Goal: Task Accomplishment & Management: Manage account settings

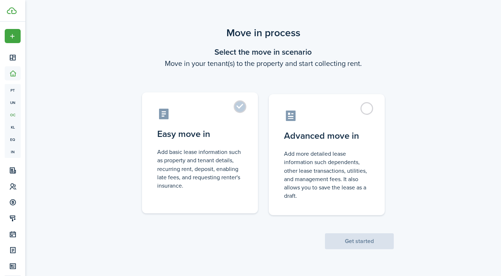
click at [241, 110] on label "Easy move in Add basic lease information such as property and tenant details, r…" at bounding box center [200, 152] width 116 height 121
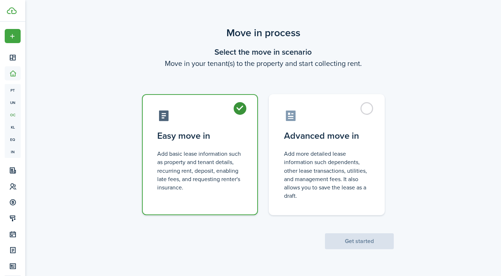
radio input "true"
click at [345, 240] on button "Get started" at bounding box center [359, 241] width 69 height 16
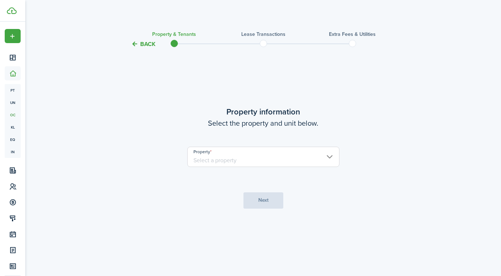
click at [279, 163] on input "Property" at bounding box center [263, 157] width 152 height 20
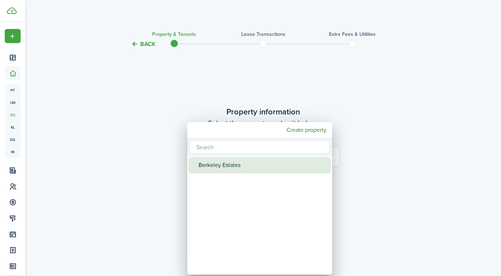
click at [258, 168] on div "Berkeley Estates" at bounding box center [263, 165] width 128 height 17
type input "Berkeley Estates"
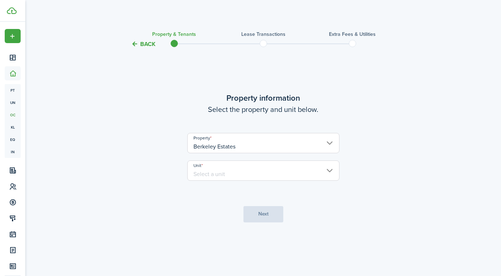
click at [258, 172] on input "Unit" at bounding box center [263, 171] width 152 height 20
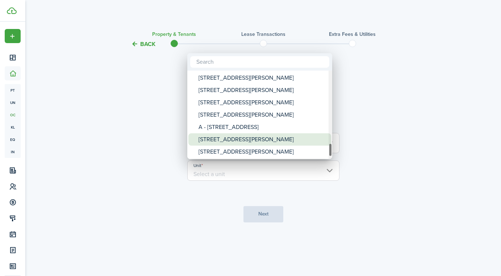
click at [228, 140] on div "[STREET_ADDRESS][PERSON_NAME]" at bounding box center [263, 139] width 128 height 12
type input "[STREET_ADDRESS][PERSON_NAME]"
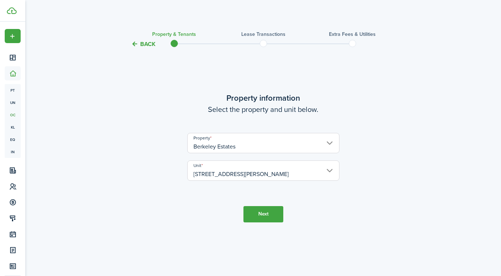
click at [254, 214] on button "Next" at bounding box center [263, 214] width 40 height 16
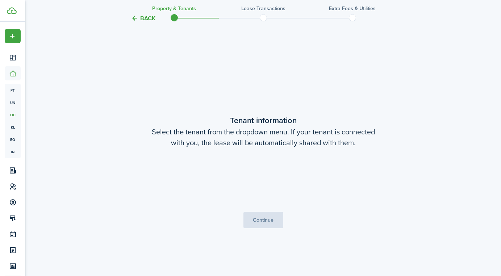
scroll to position [228, 0]
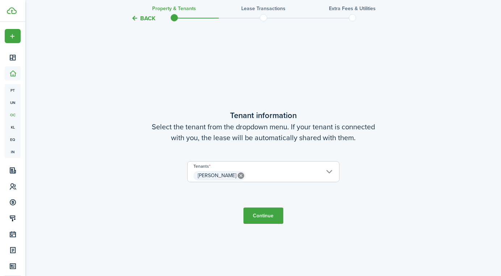
click at [265, 217] on button "Continue" at bounding box center [263, 216] width 40 height 16
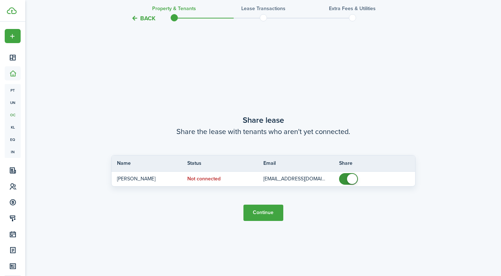
scroll to position [504, 0]
click at [266, 212] on button "Continue" at bounding box center [263, 212] width 40 height 16
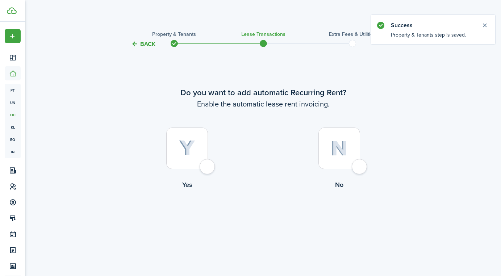
click at [208, 166] on div at bounding box center [187, 149] width 42 height 42
radio input "true"
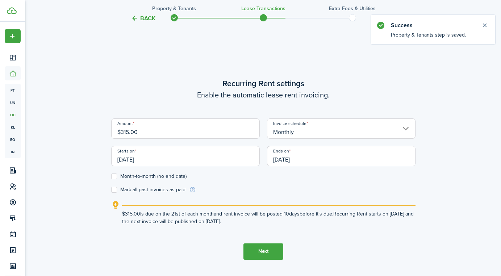
scroll to position [228, 0]
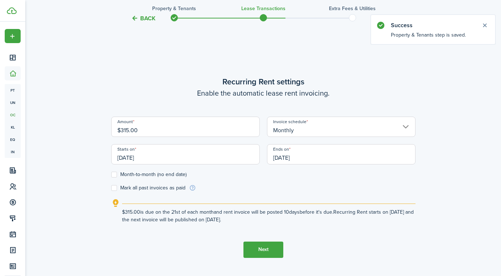
drag, startPoint x: 163, startPoint y: 130, endPoint x: 123, endPoint y: 126, distance: 40.7
click at [123, 126] on input "$315.00" at bounding box center [185, 127] width 149 height 20
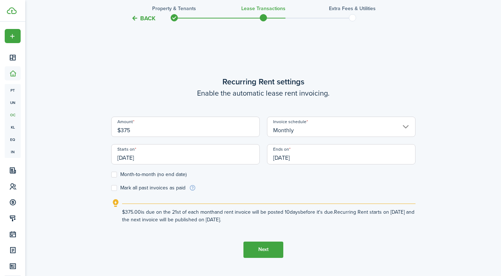
click at [186, 155] on input "[DATE]" at bounding box center [185, 154] width 149 height 20
type input "$375.00"
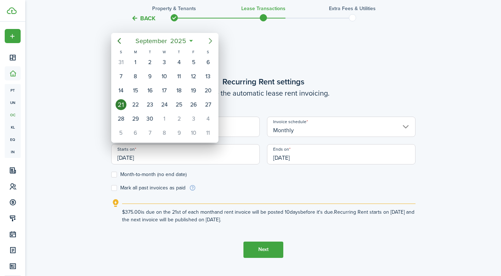
click at [212, 40] on icon "Next page" at bounding box center [210, 41] width 9 height 9
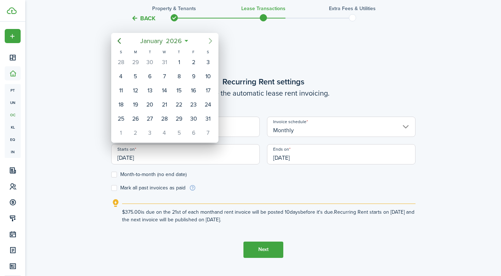
click at [212, 40] on icon "Next page" at bounding box center [210, 41] width 9 height 9
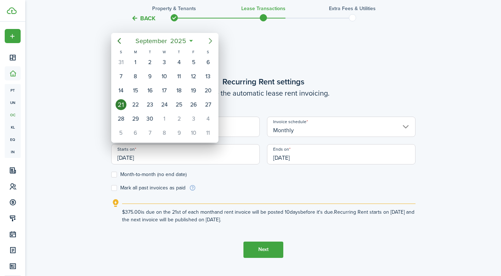
click at [212, 40] on icon "Next page" at bounding box center [210, 41] width 9 height 9
click at [167, 63] on div "1" at bounding box center [164, 62] width 11 height 11
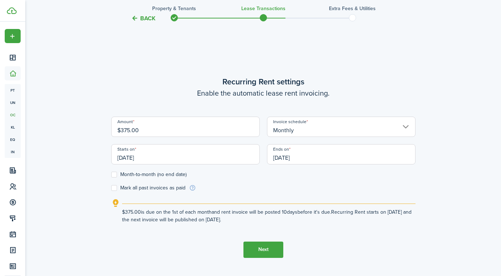
click at [153, 159] on input "[DATE]" at bounding box center [185, 154] width 149 height 20
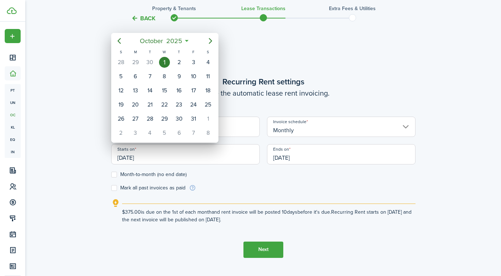
click at [187, 39] on icon at bounding box center [187, 40] width 8 height 7
click at [187, 41] on mbsc-button "[DATE]" at bounding box center [160, 40] width 51 height 13
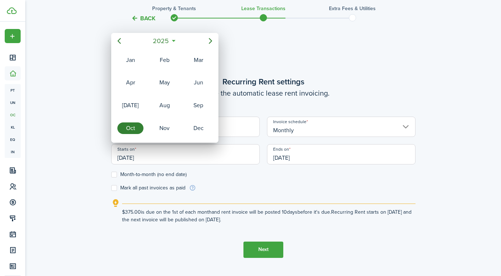
click at [174, 38] on icon at bounding box center [174, 40] width 8 height 7
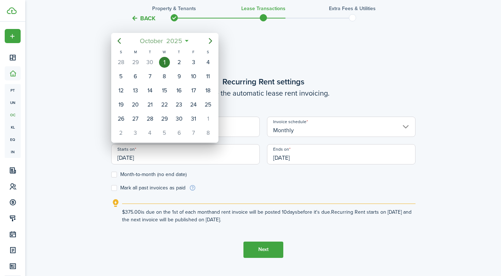
click at [183, 41] on span "2025" at bounding box center [173, 40] width 19 height 13
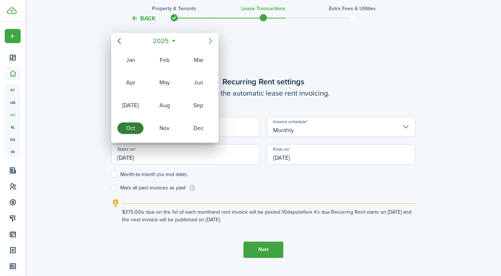
click at [209, 39] on icon "Next page" at bounding box center [210, 41] width 9 height 9
click at [192, 106] on div "Sep" at bounding box center [199, 106] width 26 height 12
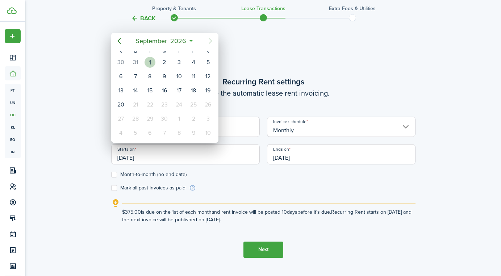
click at [150, 61] on div "1" at bounding box center [150, 62] width 11 height 11
type input "[DATE]"
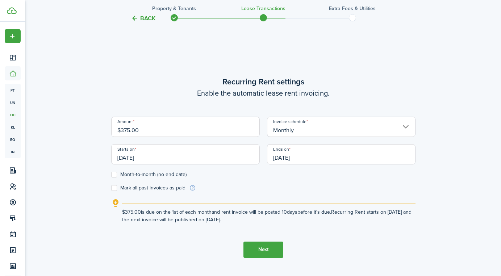
click at [175, 175] on label "Month-to-month (no end date)" at bounding box center [148, 175] width 75 height 6
click at [111, 175] on input "Month-to-month (no end date)" at bounding box center [111, 174] width 0 height 0
checkbox input "true"
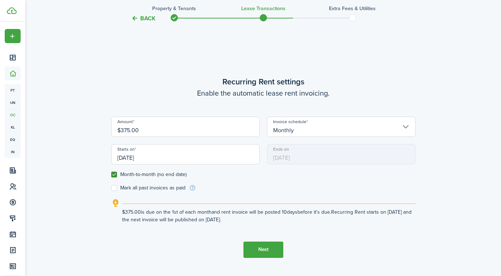
click at [270, 249] on button "Next" at bounding box center [263, 250] width 40 height 16
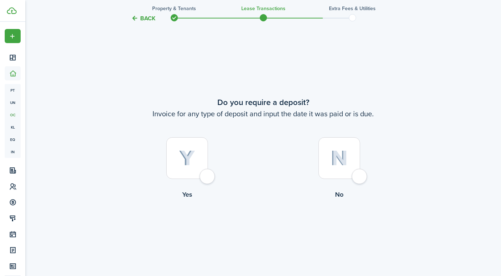
scroll to position [504, 0]
click at [353, 178] on div at bounding box center [339, 158] width 42 height 42
radio input "true"
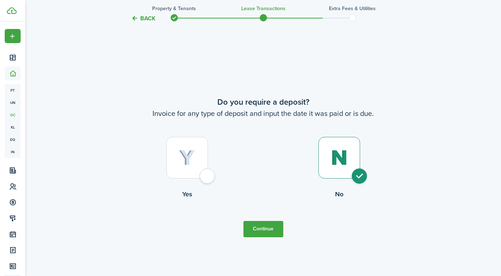
click at [272, 226] on button "Continue" at bounding box center [263, 229] width 40 height 16
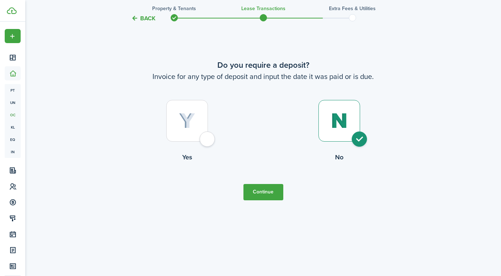
scroll to position [543, 0]
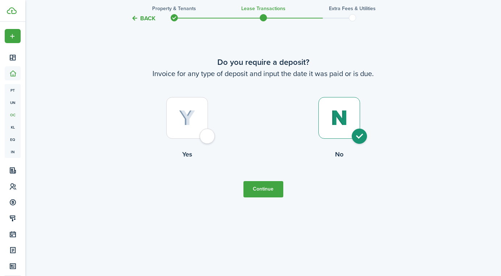
click at [268, 188] on button "Continue" at bounding box center [263, 189] width 40 height 16
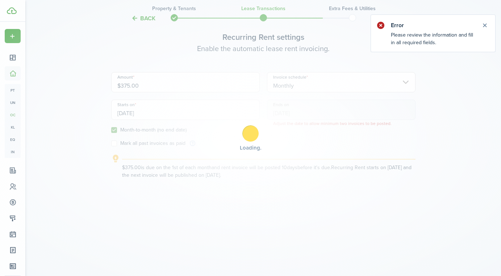
scroll to position [244, 0]
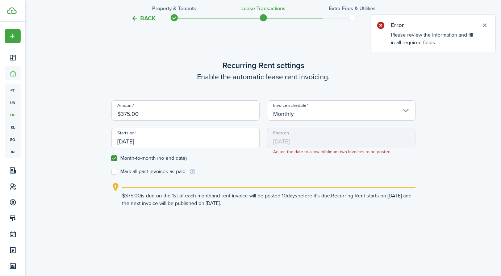
click at [187, 141] on input "[DATE]" at bounding box center [185, 138] width 149 height 20
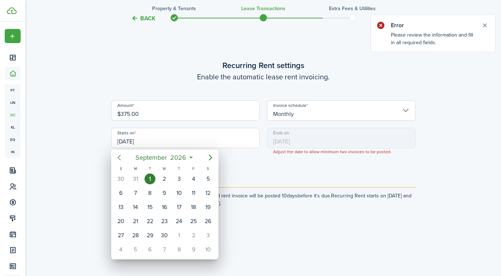
click at [118, 155] on icon "Previous page" at bounding box center [119, 157] width 9 height 9
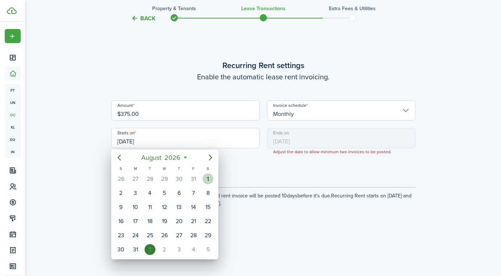
click at [204, 179] on div "1" at bounding box center [208, 179] width 11 height 11
type input "[DATE]"
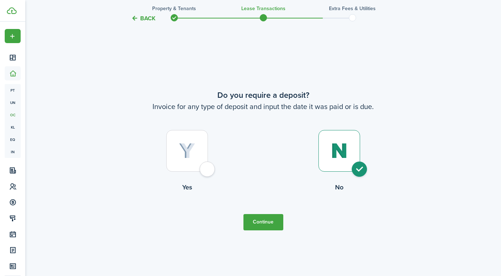
scroll to position [536, 0]
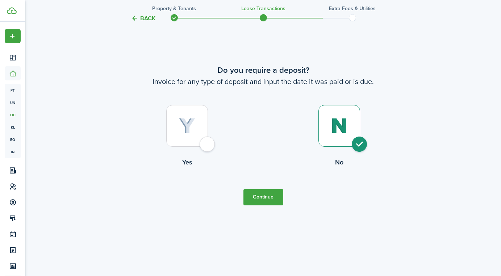
click at [264, 201] on button "Continue" at bounding box center [263, 197] width 40 height 16
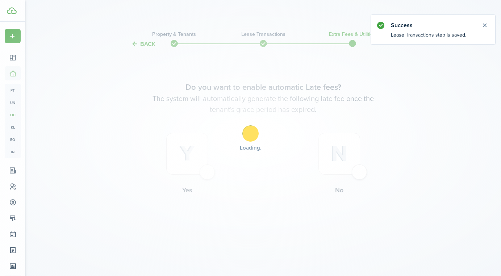
scroll to position [0, 0]
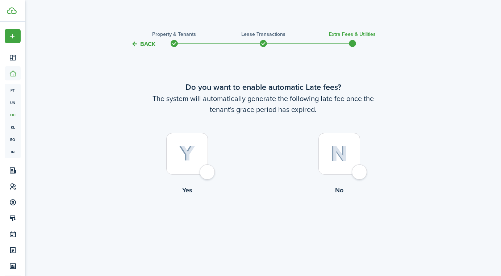
click at [208, 173] on div at bounding box center [187, 154] width 42 height 42
radio input "true"
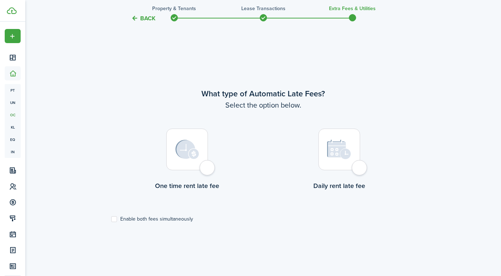
scroll to position [228, 0]
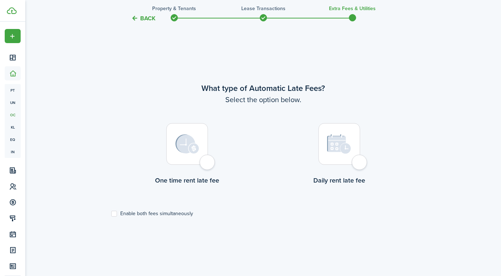
click at [208, 161] on div at bounding box center [187, 144] width 42 height 42
radio input "true"
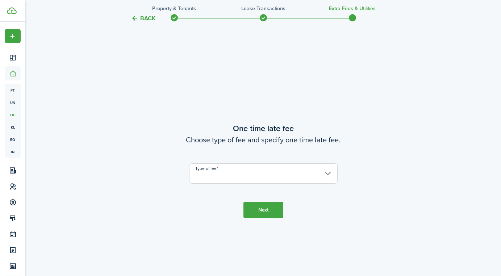
scroll to position [504, 0]
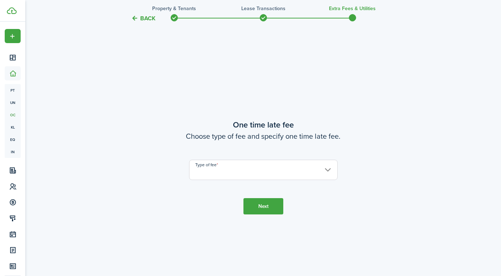
click at [251, 171] on input "Type of fee" at bounding box center [263, 170] width 149 height 20
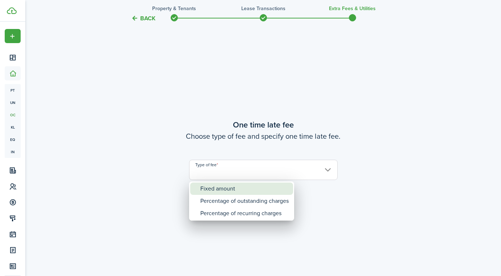
click at [240, 188] on div "Fixed amount" at bounding box center [244, 189] width 88 height 12
type input "Fixed amount"
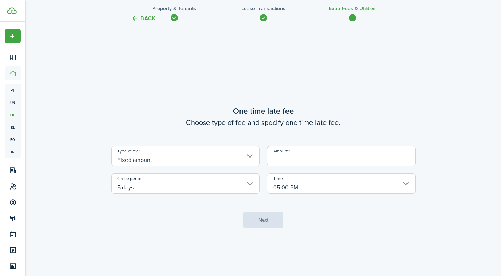
click at [289, 160] on input "Amount" at bounding box center [341, 156] width 149 height 20
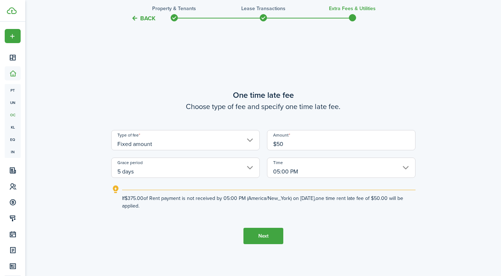
type input "$50.00"
click at [257, 238] on button "Next" at bounding box center [263, 236] width 40 height 16
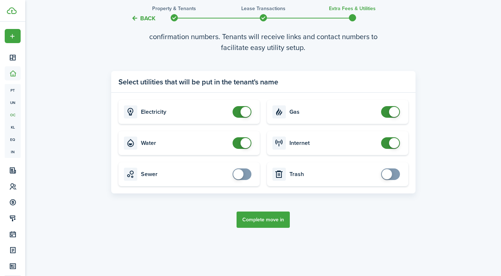
scroll to position [828, 0]
click at [261, 219] on button "Complete move in" at bounding box center [263, 220] width 53 height 16
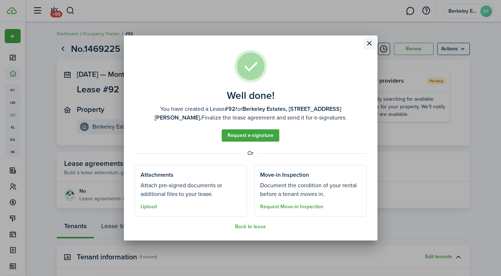
click at [370, 42] on button "Close modal" at bounding box center [369, 43] width 12 height 12
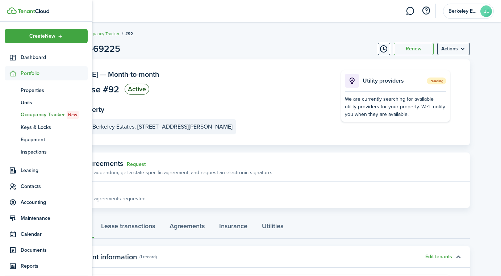
click at [13, 71] on icon at bounding box center [13, 73] width 8 height 7
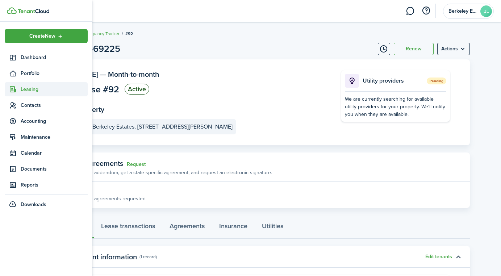
click at [25, 89] on span "Leasing" at bounding box center [54, 90] width 67 height 8
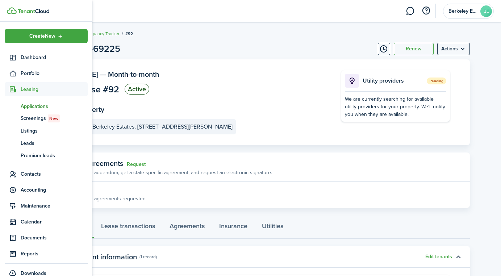
click at [57, 109] on span "Applications" at bounding box center [54, 107] width 67 height 8
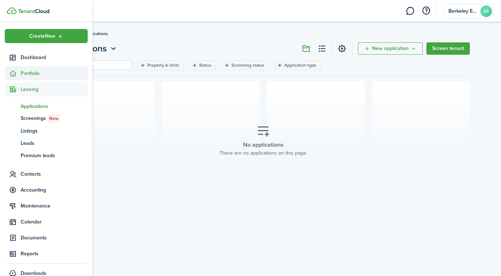
click at [36, 69] on span "Portfolio" at bounding box center [46, 73] width 83 height 14
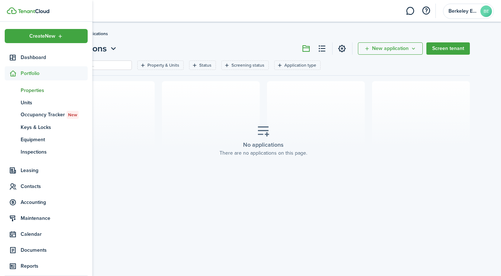
click at [38, 92] on span "Properties" at bounding box center [54, 91] width 67 height 8
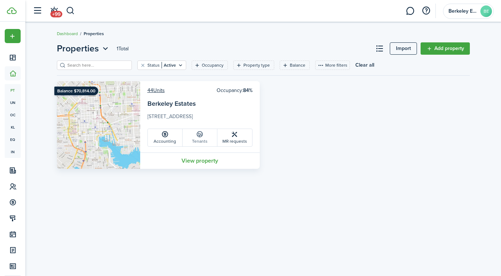
click at [206, 136] on link "Tenants" at bounding box center [200, 137] width 35 height 17
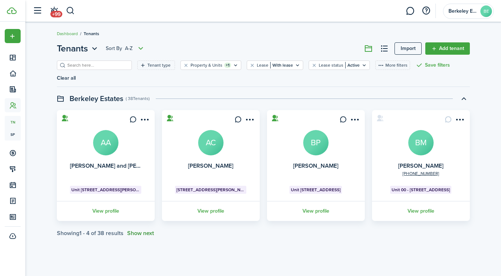
click at [148, 234] on button "Show next" at bounding box center [140, 233] width 27 height 7
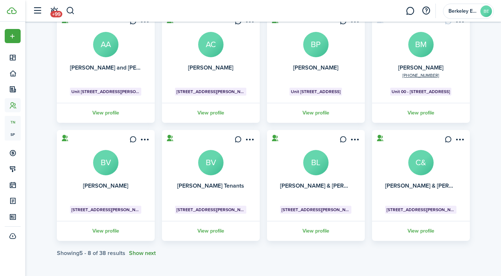
click at [146, 253] on button "Show next" at bounding box center [142, 253] width 27 height 7
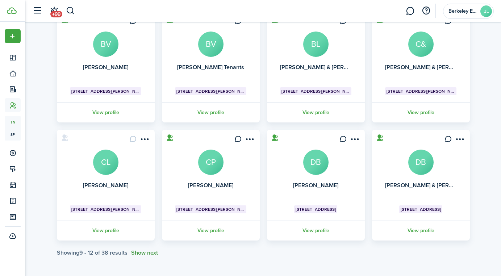
click at [145, 250] on button "Show next" at bounding box center [144, 253] width 27 height 7
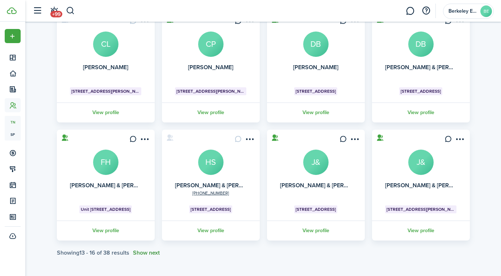
scroll to position [345, 0]
click at [148, 250] on button "Show next" at bounding box center [146, 253] width 27 height 7
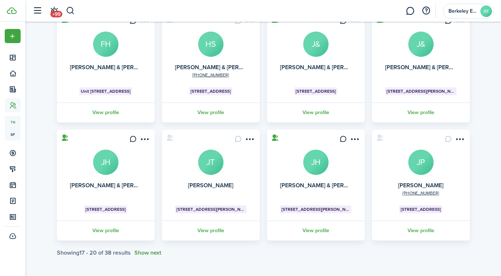
scroll to position [453, 0]
click at [146, 253] on button "Show next" at bounding box center [147, 253] width 27 height 7
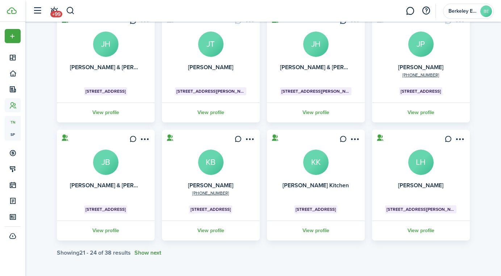
scroll to position [571, 0]
click at [308, 171] on avatar-text "KK" at bounding box center [315, 162] width 25 height 25
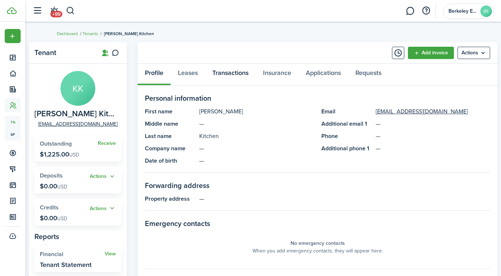
click at [232, 76] on link "Transactions" at bounding box center [230, 75] width 51 height 22
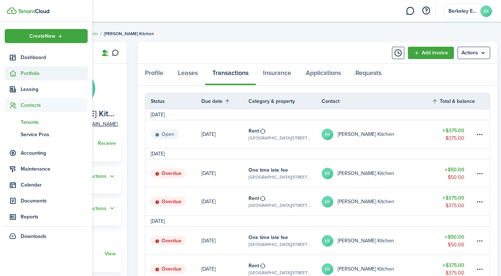
click at [13, 77] on icon at bounding box center [13, 73] width 8 height 7
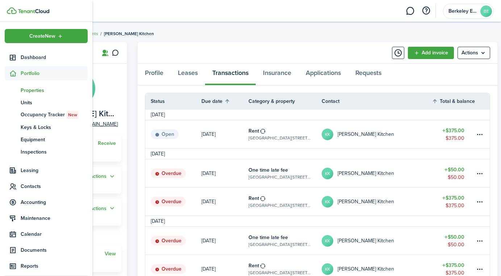
click at [35, 88] on span "Properties" at bounding box center [54, 91] width 67 height 8
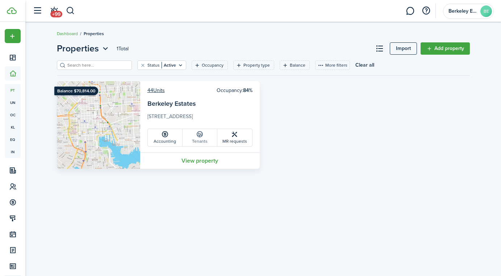
click at [209, 139] on link "Tenants" at bounding box center [200, 137] width 35 height 17
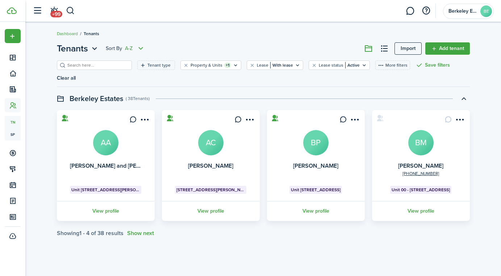
click at [142, 46] on icon "Open menu" at bounding box center [140, 48] width 9 height 9
click at [119, 79] on button "Z-A" at bounding box center [113, 75] width 63 height 12
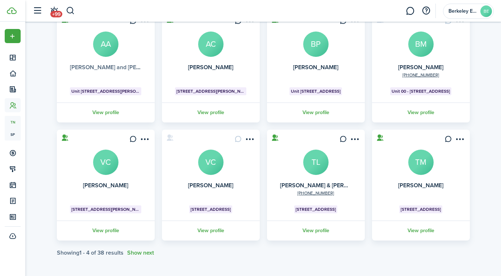
scroll to position [98, 0]
click at [108, 162] on avatar-text "VC" at bounding box center [105, 162] width 25 height 25
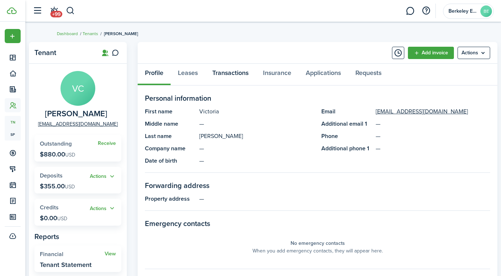
click at [240, 72] on link "Transactions" at bounding box center [230, 75] width 51 height 22
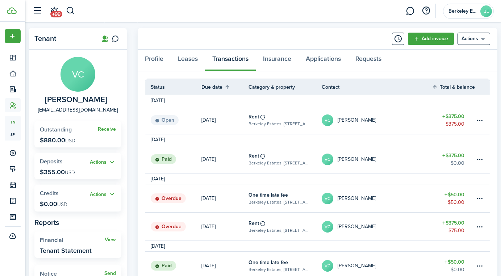
scroll to position [13, 0]
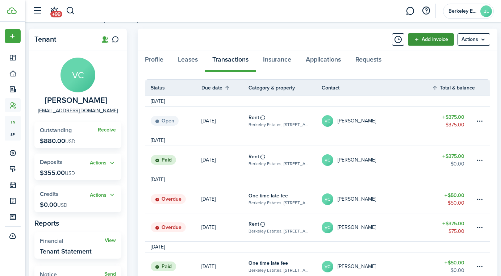
click at [421, 40] on link "Add invoice" at bounding box center [431, 39] width 46 height 12
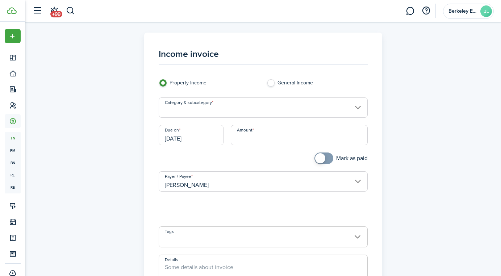
click at [231, 109] on input "Category & subcategory" at bounding box center [263, 107] width 209 height 20
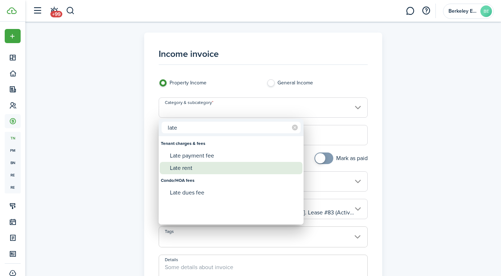
type input "late"
click at [190, 168] on div "Late rent" at bounding box center [234, 168] width 128 height 12
type input "Tenant charges & fees / Late rent"
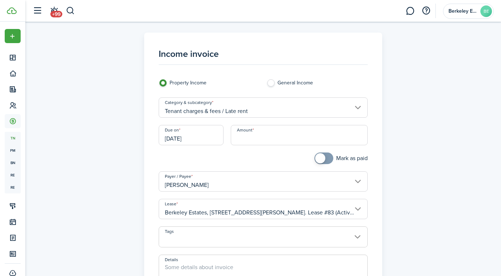
click at [239, 136] on input "Amount" at bounding box center [299, 135] width 137 height 20
click at [213, 141] on input "[DATE]" at bounding box center [191, 135] width 65 height 20
type input "$50.00"
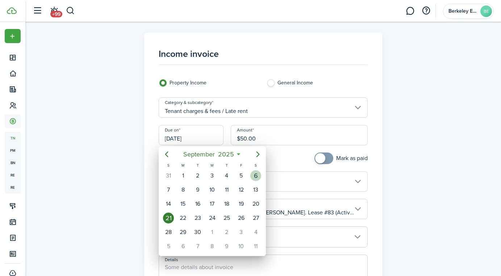
click at [258, 174] on div "6" at bounding box center [255, 175] width 11 height 11
type input "[DATE]"
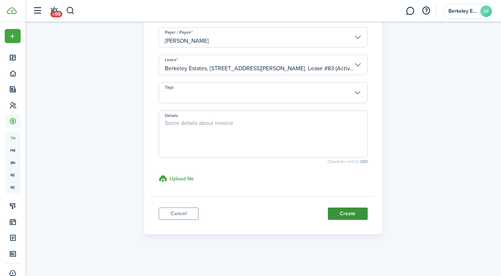
scroll to position [144, 0]
click at [341, 216] on button "Create" at bounding box center [348, 214] width 40 height 12
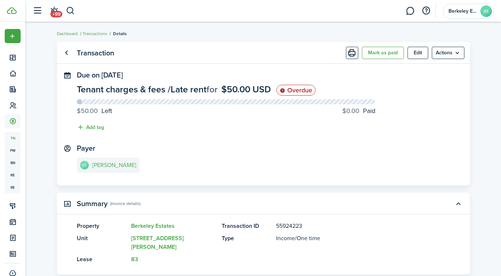
click at [116, 159] on link "VC [PERSON_NAME]" at bounding box center [108, 165] width 63 height 15
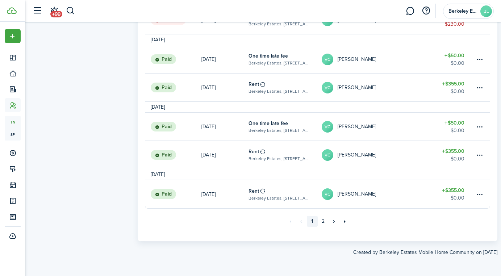
scroll to position [586, 0]
click at [326, 218] on link "2" at bounding box center [323, 221] width 11 height 11
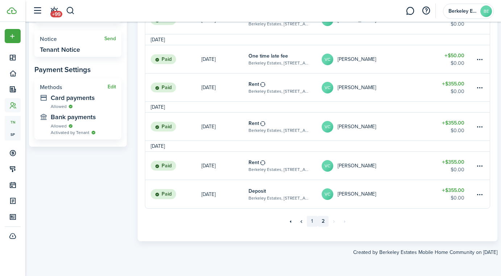
scroll to position [249, 0]
click at [315, 222] on link "1" at bounding box center [312, 221] width 11 height 11
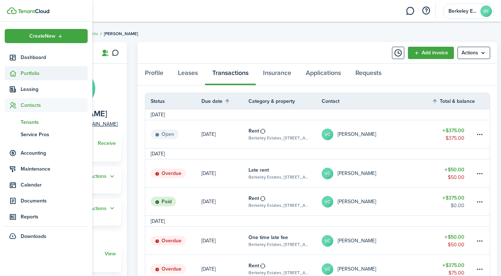
click at [16, 74] on icon at bounding box center [13, 73] width 8 height 7
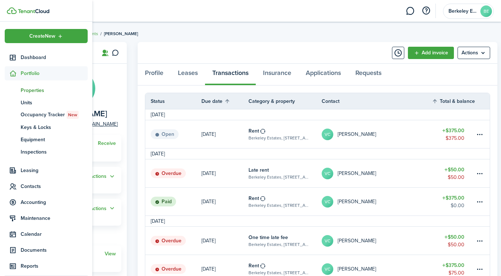
click at [28, 95] on link "pt Properties" at bounding box center [46, 90] width 83 height 12
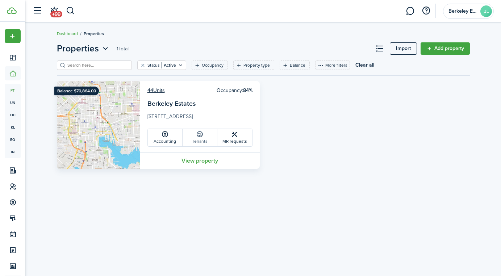
click at [197, 138] on link "Tenants" at bounding box center [200, 137] width 35 height 17
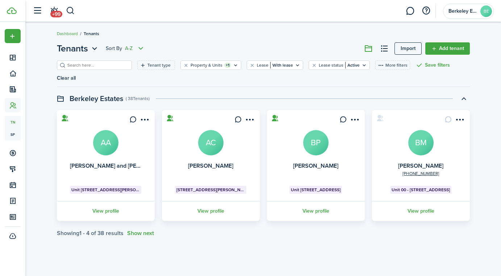
click at [144, 48] on icon "Open menu" at bounding box center [140, 48] width 9 height 9
click at [124, 78] on button "Z-A" at bounding box center [113, 75] width 63 height 12
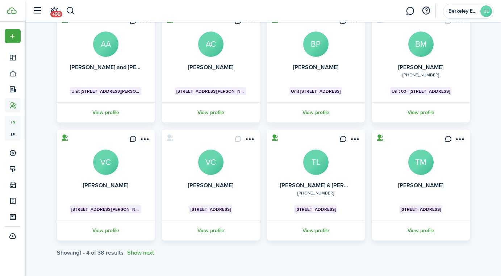
scroll to position [98, 0]
click at [212, 170] on avatar-text "VC" at bounding box center [210, 162] width 25 height 25
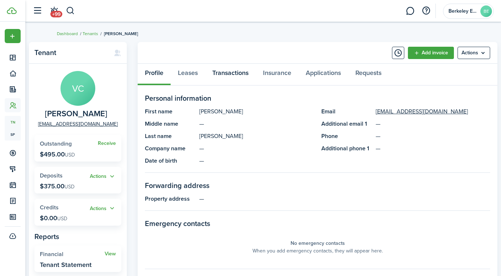
click at [221, 74] on link "Transactions" at bounding box center [230, 75] width 51 height 22
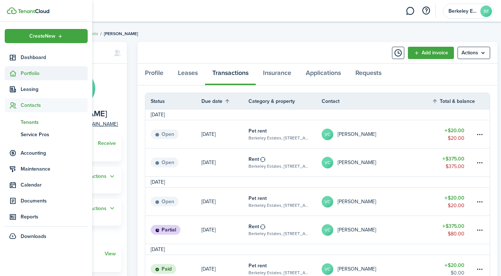
click at [19, 73] on sidebar-link-icon at bounding box center [13, 74] width 16 height 8
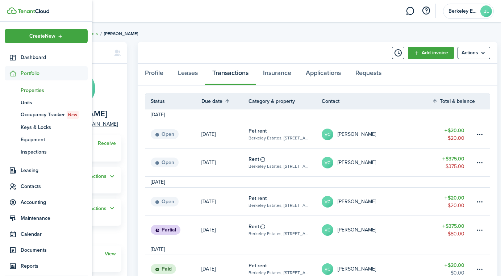
click at [27, 95] on link "pt Properties" at bounding box center [46, 90] width 83 height 12
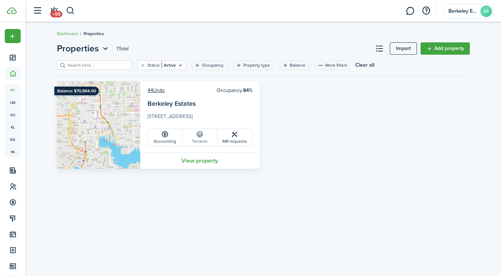
click at [204, 139] on link "Tenants" at bounding box center [200, 137] width 35 height 17
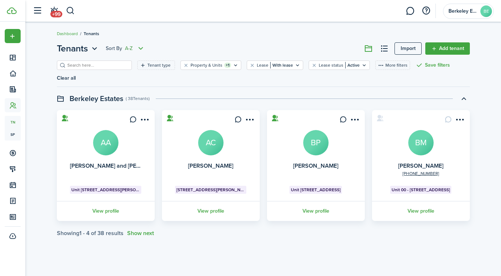
click at [142, 48] on icon "Open menu" at bounding box center [140, 48] width 9 height 9
click at [131, 74] on button "Z-A" at bounding box center [113, 75] width 63 height 12
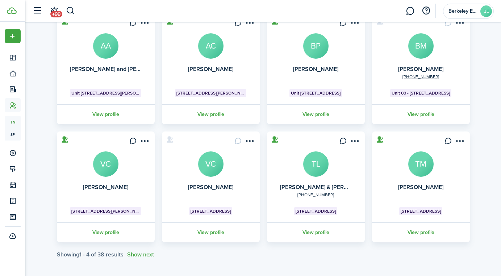
scroll to position [97, 0]
click at [321, 159] on avatar-text "TL" at bounding box center [315, 163] width 25 height 25
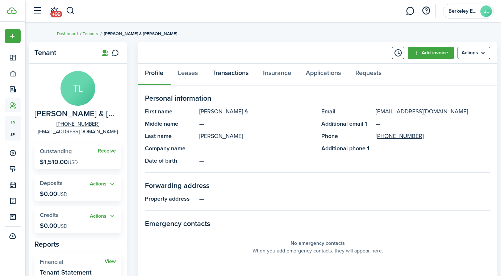
click at [232, 74] on link "Transactions" at bounding box center [230, 75] width 51 height 22
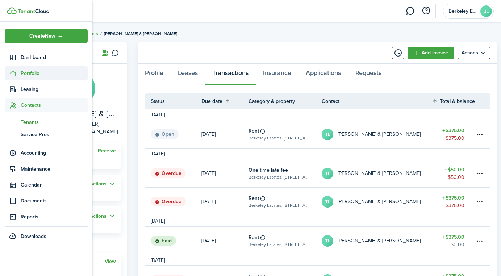
click at [9, 71] on icon at bounding box center [13, 73] width 8 height 7
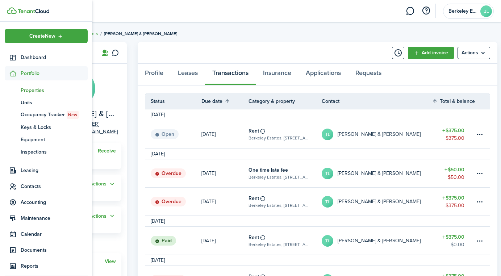
click at [24, 89] on span "Properties" at bounding box center [54, 91] width 67 height 8
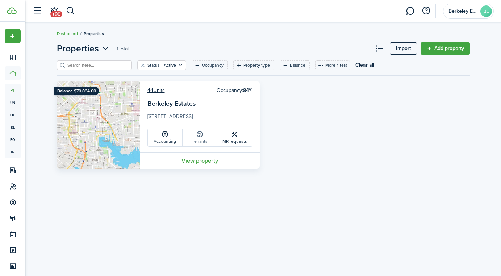
click at [197, 138] on link "Tenants" at bounding box center [200, 137] width 35 height 17
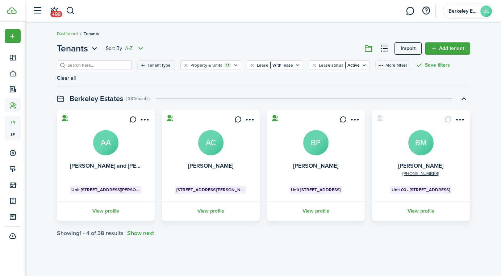
click at [141, 49] on icon "Open menu" at bounding box center [140, 48] width 9 height 9
click at [129, 76] on button "Z-A" at bounding box center [113, 75] width 63 height 12
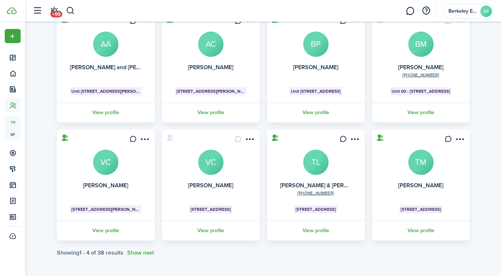
scroll to position [98, 0]
click at [423, 171] on avatar-text "TM" at bounding box center [420, 162] width 25 height 25
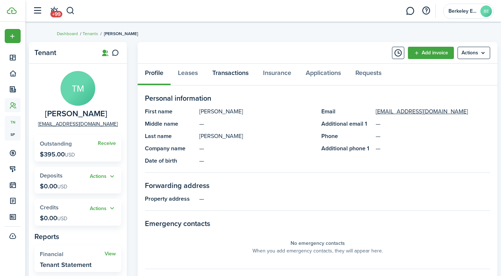
click at [241, 76] on link "Transactions" at bounding box center [230, 75] width 51 height 22
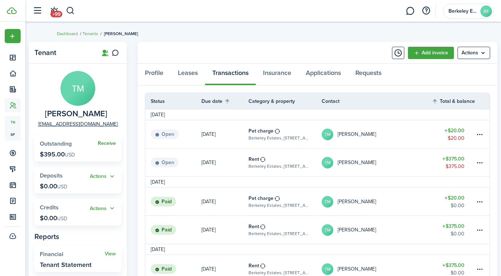
click at [101, 142] on link "Receive" at bounding box center [107, 144] width 18 height 6
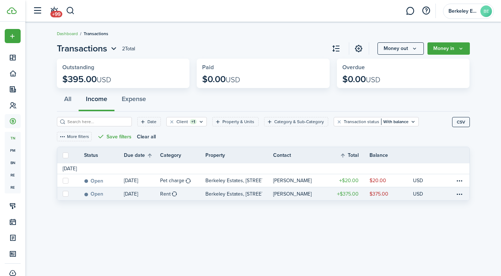
click at [69, 194] on link at bounding box center [65, 193] width 16 height 13
click at [66, 194] on label at bounding box center [66, 194] width 6 height 6
click at [63, 194] on input "checkbox" at bounding box center [62, 194] width 0 height 0
checkbox input "true"
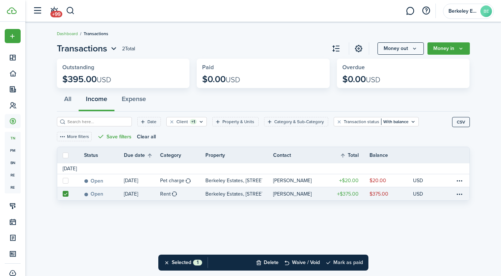
click at [337, 264] on button "Mark as paid" at bounding box center [344, 263] width 38 height 16
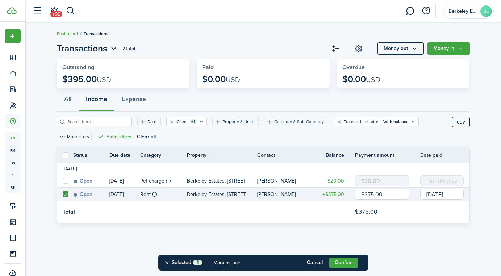
drag, startPoint x: 385, startPoint y: 193, endPoint x: 260, endPoint y: 81, distance: 168.1
click at [260, 81] on page-view-layout "Transactions 2 Total Money out Money in Outstanding $395.00 USD Paid $0.00 USD …" at bounding box center [263, 134] width 420 height 192
type input "$10.00"
click at [337, 264] on button "Confirm" at bounding box center [343, 263] width 29 height 10
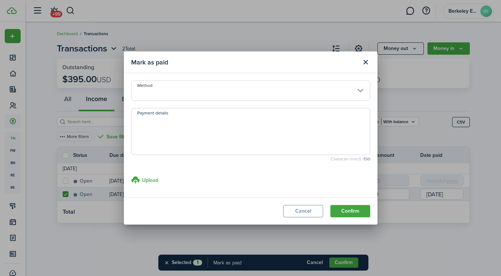
click at [248, 88] on input "Method" at bounding box center [250, 90] width 239 height 20
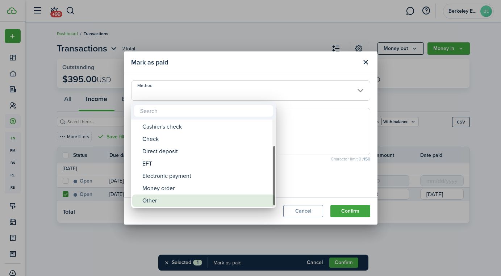
click at [197, 200] on div "Other" at bounding box center [206, 201] width 128 height 12
type input "Other"
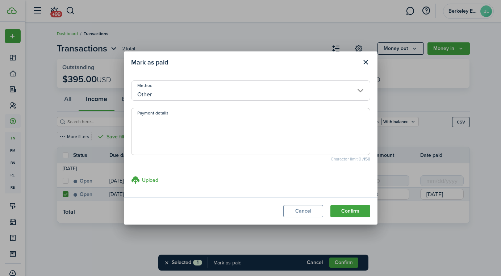
click at [207, 119] on textarea "Payment details" at bounding box center [251, 133] width 238 height 35
paste textarea "[EMAIL_ADDRESS][DOMAIN_NAME]"
drag, startPoint x: 241, startPoint y: 123, endPoint x: 90, endPoint y: 104, distance: 152.3
click at [90, 104] on div "Mark as paid Method Other Payment details [EMAIL_ADDRESS][DOMAIN_NAME] Characte…" at bounding box center [250, 138] width 501 height 276
click at [140, 123] on textarea "credit for online and on-time payment of Sep invoice" at bounding box center [251, 133] width 238 height 35
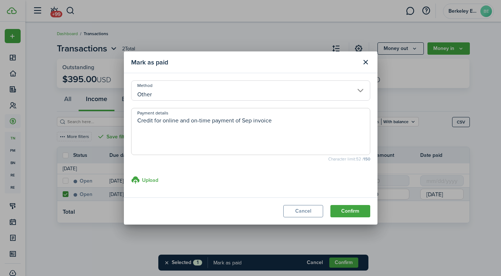
drag, startPoint x: 283, startPoint y: 125, endPoint x: 81, endPoint y: 97, distance: 204.5
click at [81, 97] on div "Mark as paid Method Other Payment details Credit for online and on-time payment…" at bounding box center [250, 138] width 501 height 276
paste textarea "[EMAIL_ADDRESS][DOMAIN_NAME]"
type textarea "Credit for online and on-time payment of Sep invoice"
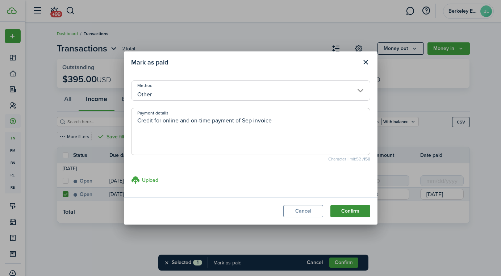
click at [361, 212] on button "Confirm" at bounding box center [350, 211] width 40 height 12
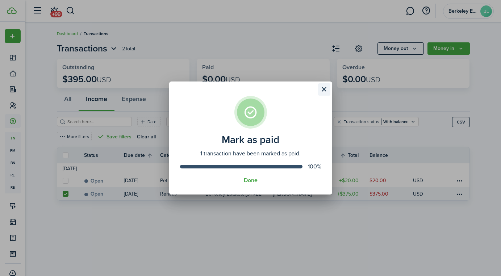
click at [325, 89] on button "Close modal" at bounding box center [324, 89] width 12 height 12
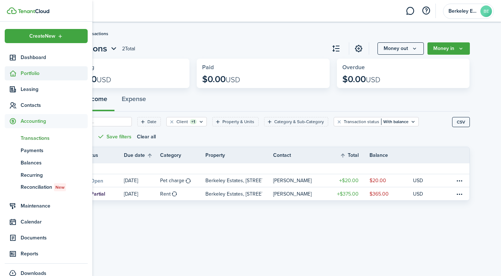
click at [18, 75] on sidebar-link-icon at bounding box center [13, 74] width 16 height 8
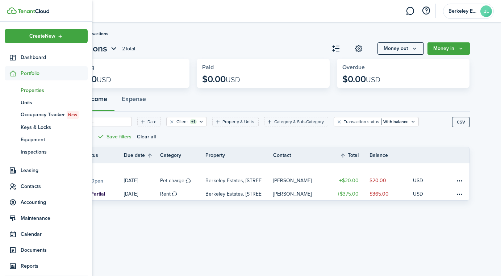
click at [25, 92] on span "Properties" at bounding box center [54, 91] width 67 height 8
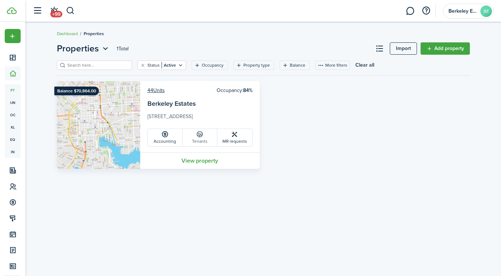
click at [199, 142] on link "Tenants" at bounding box center [200, 137] width 35 height 17
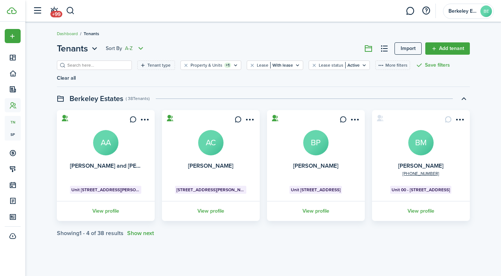
click at [139, 45] on icon "Open menu" at bounding box center [140, 48] width 9 height 9
click at [122, 74] on button "Z-A" at bounding box center [113, 75] width 63 height 12
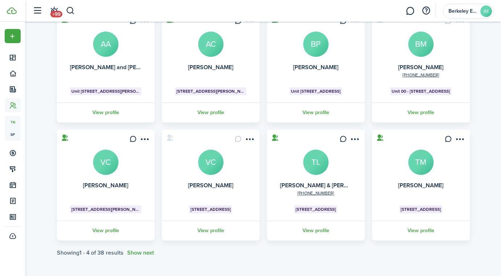
scroll to position [98, 0]
click at [136, 255] on button "Show next" at bounding box center [140, 253] width 27 height 7
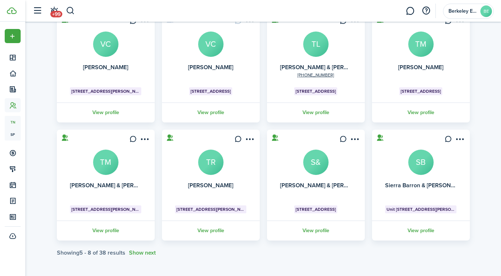
scroll to position [216, 0]
click at [107, 158] on avatar-text "TM" at bounding box center [105, 162] width 25 height 25
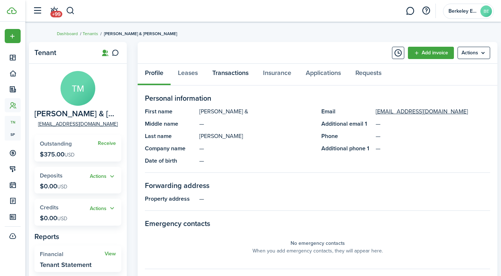
click at [229, 72] on link "Transactions" at bounding box center [230, 75] width 51 height 22
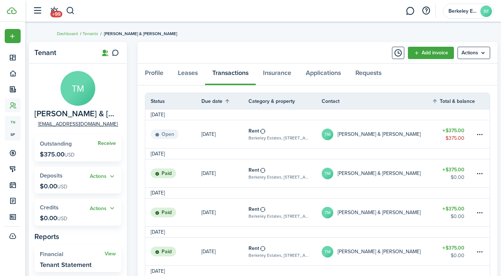
click at [111, 141] on link "Receive" at bounding box center [107, 144] width 18 height 6
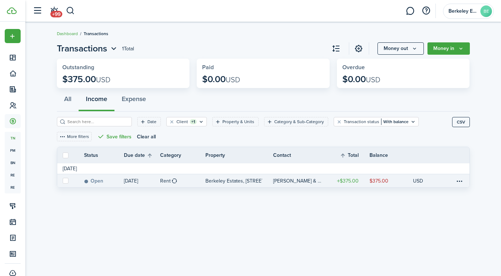
click at [66, 178] on label at bounding box center [66, 181] width 6 height 6
click at [63, 181] on input "checkbox" at bounding box center [62, 181] width 0 height 0
checkbox input "true"
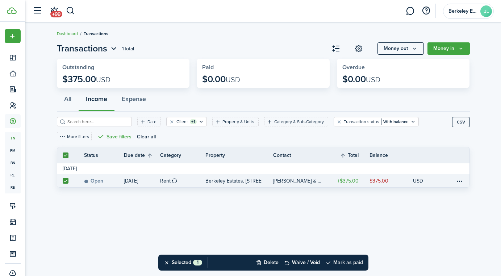
click at [353, 261] on button "Mark as paid" at bounding box center [344, 263] width 38 height 16
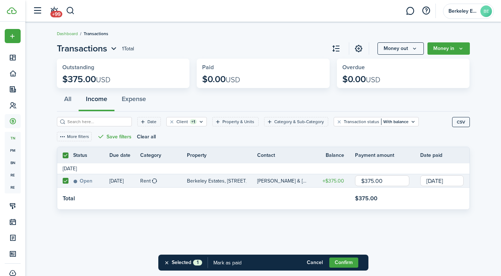
drag, startPoint x: 392, startPoint y: 180, endPoint x: 277, endPoint y: 116, distance: 131.9
click at [277, 116] on page-view-layout "Transactions 1 Total Money out Money in Outstanding $375.00 USD Paid $0.00 USD …" at bounding box center [263, 127] width 420 height 179
type input "$10.00"
click at [344, 264] on button "Confirm" at bounding box center [343, 263] width 29 height 10
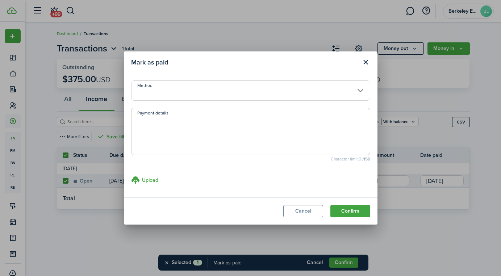
click at [235, 90] on input "Method" at bounding box center [250, 90] width 239 height 20
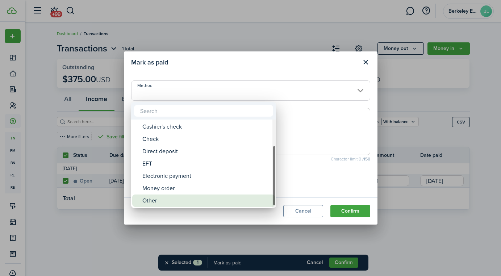
click at [179, 203] on div "Other" at bounding box center [206, 201] width 128 height 12
type input "Other"
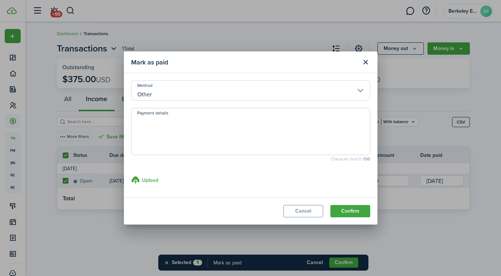
click at [190, 145] on textarea "Payment details" at bounding box center [251, 133] width 238 height 35
paste textarea "Credit for online and on-time payment of Sep invoice"
type textarea "Credit for online and on-time payment of Sep invoice"
click at [336, 209] on button "Confirm" at bounding box center [350, 211] width 40 height 12
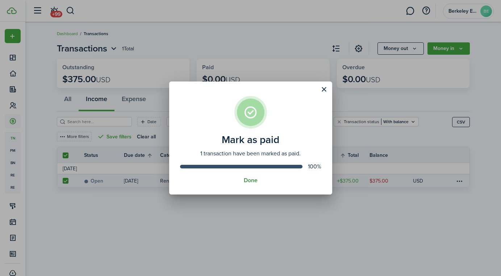
click at [248, 182] on button "Done" at bounding box center [251, 180] width 14 height 7
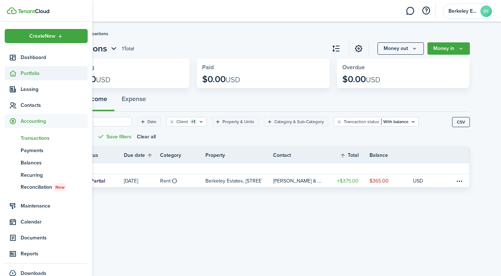
click at [14, 73] on icon at bounding box center [13, 73] width 8 height 7
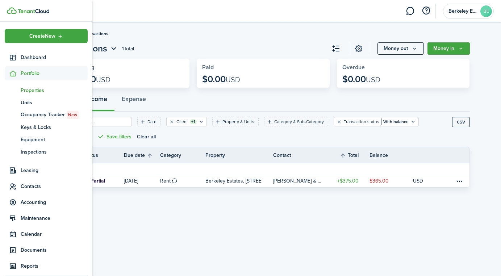
click at [34, 89] on span "Properties" at bounding box center [54, 91] width 67 height 8
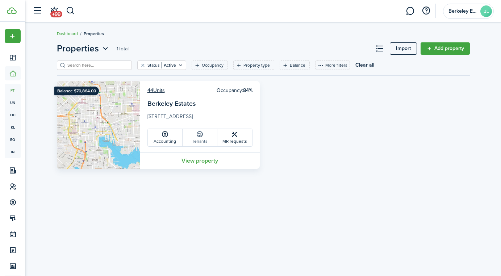
click at [204, 133] on link "Tenants" at bounding box center [200, 137] width 35 height 17
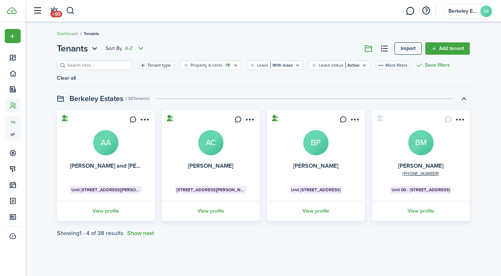
click at [139, 47] on icon "Open menu" at bounding box center [140, 48] width 9 height 9
click at [116, 75] on button "Z-A" at bounding box center [113, 75] width 63 height 12
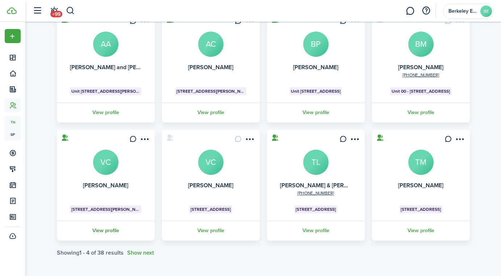
scroll to position [98, 0]
click at [148, 254] on button "Show next" at bounding box center [140, 253] width 27 height 7
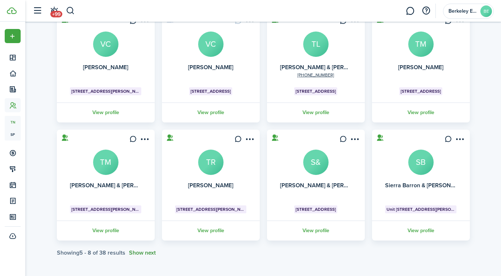
scroll to position [216, 0]
click at [211, 162] on avatar-text "TR" at bounding box center [210, 162] width 25 height 25
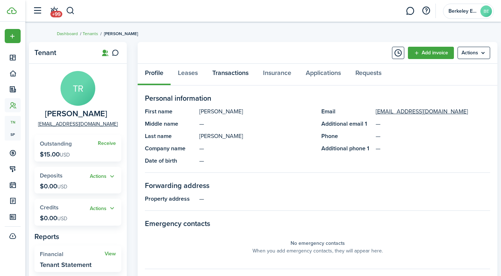
click at [234, 75] on link "Transactions" at bounding box center [230, 75] width 51 height 22
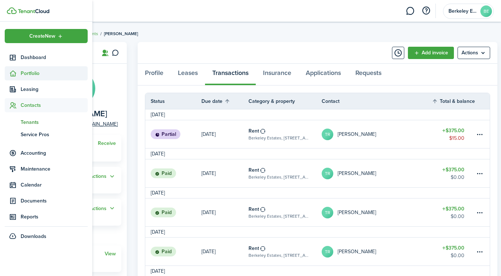
click at [18, 72] on sidebar-link-icon at bounding box center [13, 74] width 16 height 8
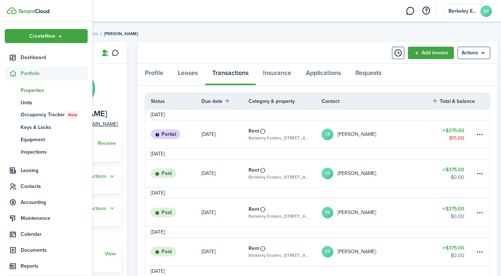
click at [28, 95] on link "pt Properties" at bounding box center [46, 90] width 83 height 12
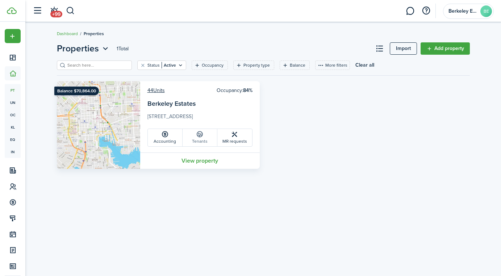
click at [205, 134] on link "Tenants" at bounding box center [200, 137] width 35 height 17
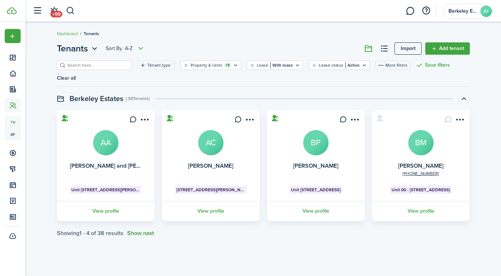
click at [138, 233] on button "Show next" at bounding box center [140, 233] width 27 height 7
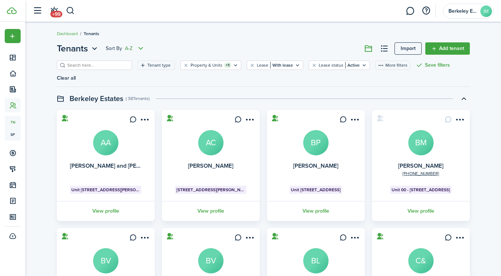
click at [141, 48] on icon "Open menu" at bounding box center [140, 48] width 9 height 9
click at [133, 73] on button "Z-A" at bounding box center [113, 75] width 63 height 12
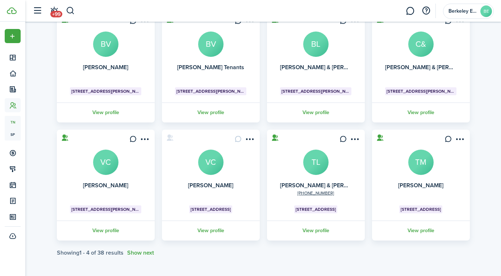
scroll to position [216, 0]
click at [145, 255] on button "Show next" at bounding box center [140, 253] width 27 height 7
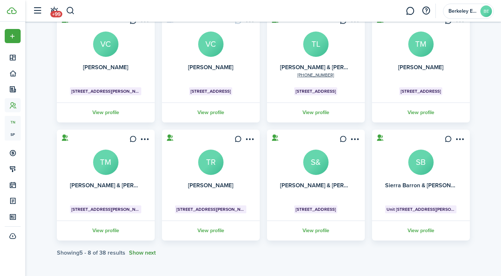
scroll to position [334, 0]
click at [313, 163] on avatar-text "S&" at bounding box center [315, 162] width 25 height 25
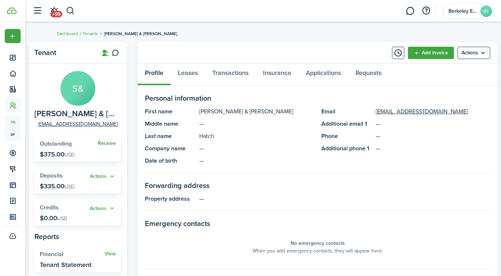
click at [103, 142] on link "Receive" at bounding box center [107, 144] width 18 height 6
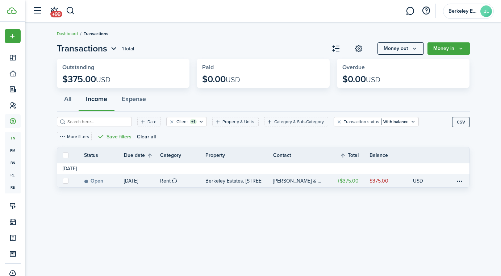
click at [67, 178] on label at bounding box center [66, 181] width 6 height 6
click at [63, 181] on input "checkbox" at bounding box center [62, 181] width 0 height 0
checkbox input "true"
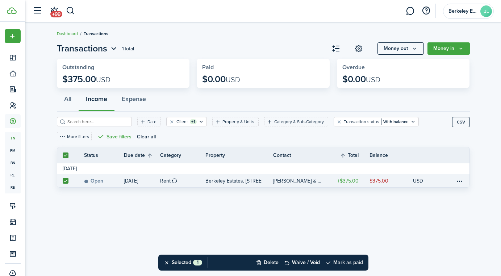
click at [336, 262] on button "Mark as paid" at bounding box center [344, 263] width 38 height 16
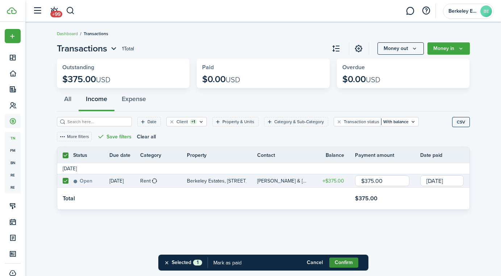
click at [343, 260] on button "Confirm" at bounding box center [343, 263] width 29 height 10
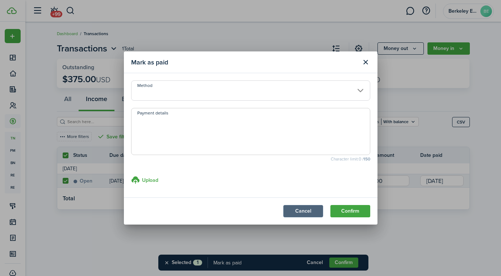
click at [305, 213] on button "Cancel" at bounding box center [303, 211] width 40 height 12
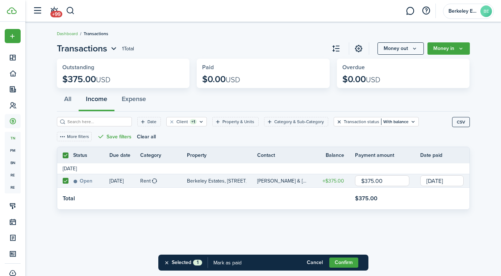
drag, startPoint x: 391, startPoint y: 183, endPoint x: 337, endPoint y: 121, distance: 82.4
click at [337, 121] on page-view-layout "Transactions 1 Total Money out Money in Outstanding $375.00 USD Paid $0.00 USD …" at bounding box center [263, 127] width 420 height 179
type input "$10.00"
click at [344, 261] on button "Confirm" at bounding box center [343, 263] width 29 height 10
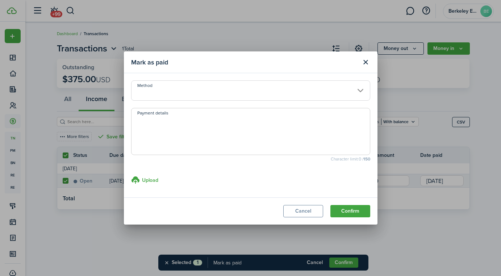
click at [212, 89] on input "Method" at bounding box center [250, 90] width 239 height 20
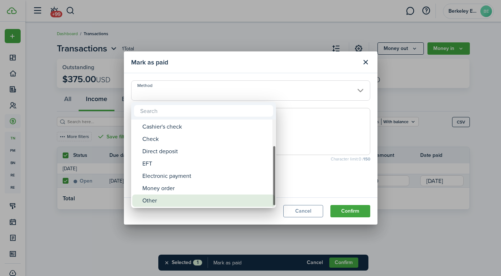
click at [202, 201] on div "Other" at bounding box center [206, 201] width 128 height 12
type input "Other"
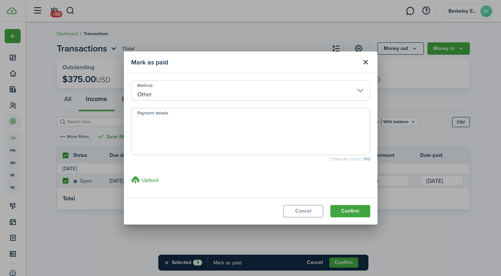
click at [210, 139] on textarea "Payment details" at bounding box center [251, 133] width 238 height 35
paste textarea "Credit for online and on-time payment of Sep invoice"
type textarea "Credit for online and on-time payment of Sep invoice"
click at [342, 210] on button "Confirm" at bounding box center [350, 211] width 40 height 12
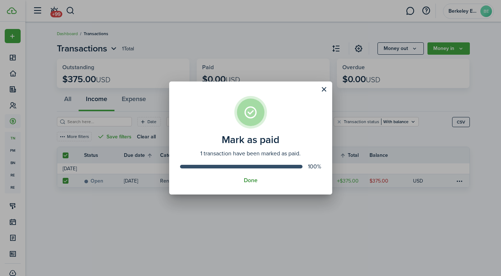
click at [247, 182] on button "Done" at bounding box center [251, 180] width 14 height 7
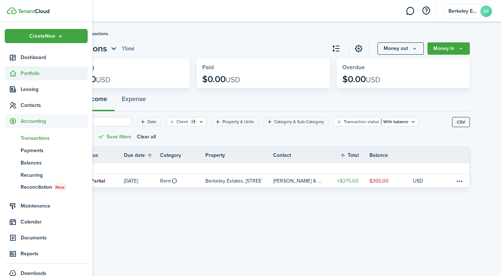
click at [11, 71] on icon at bounding box center [13, 73] width 8 height 7
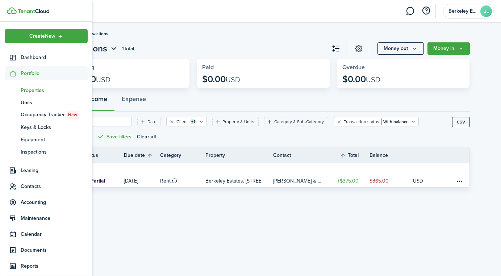
click at [25, 89] on span "Properties" at bounding box center [54, 91] width 67 height 8
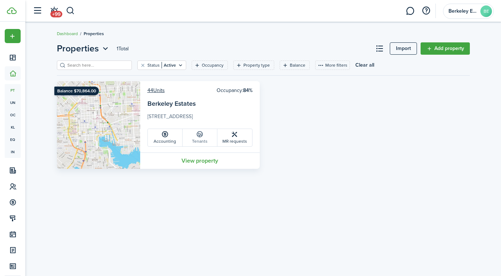
click at [202, 141] on link "Tenants" at bounding box center [200, 137] width 35 height 17
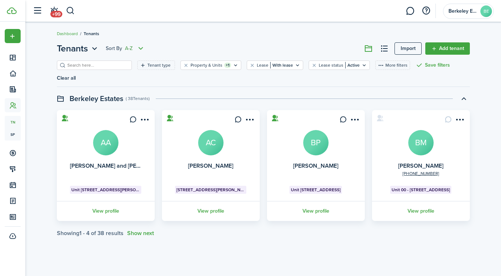
click at [139, 47] on icon "Open menu" at bounding box center [140, 48] width 9 height 9
click at [120, 76] on button "Z-A" at bounding box center [113, 75] width 63 height 12
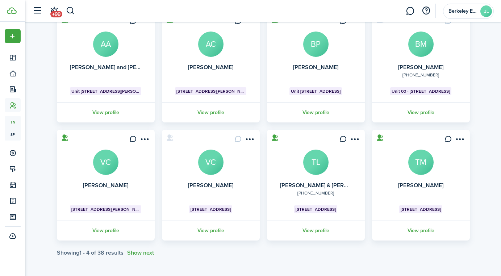
scroll to position [98, 0]
click at [132, 253] on button "Show next" at bounding box center [140, 253] width 27 height 7
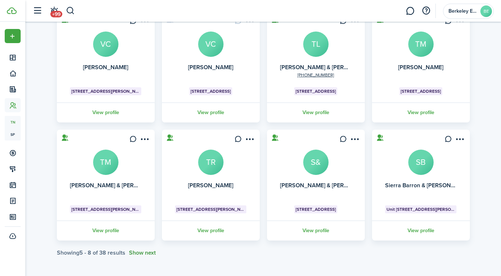
scroll to position [216, 0]
click at [419, 170] on avatar-text "SB" at bounding box center [420, 162] width 25 height 25
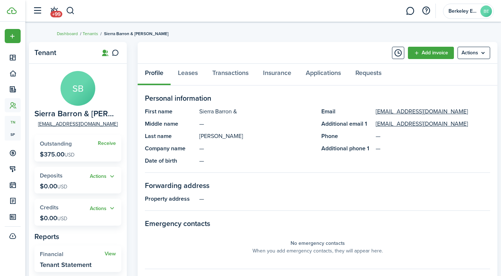
click at [104, 147] on widget-stats "Receive Outstanding $375.00 USD" at bounding box center [77, 148] width 87 height 26
click at [105, 143] on link "Receive" at bounding box center [107, 144] width 18 height 6
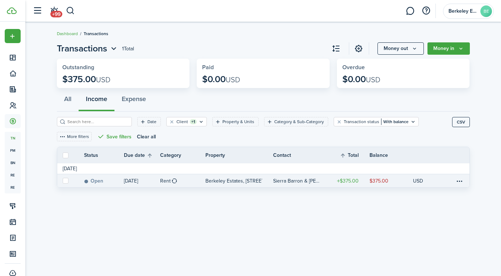
click at [66, 182] on label at bounding box center [66, 181] width 6 height 6
click at [63, 181] on input "checkbox" at bounding box center [62, 181] width 0 height 0
checkbox input "true"
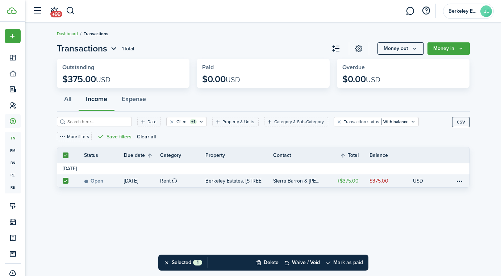
click at [347, 264] on button "Mark as paid" at bounding box center [344, 263] width 38 height 16
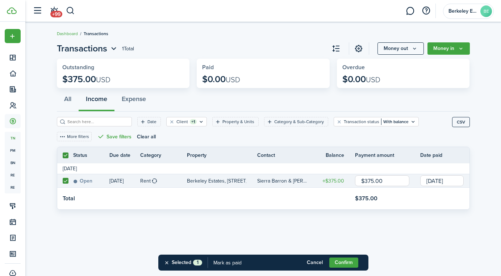
drag, startPoint x: 387, startPoint y: 183, endPoint x: 266, endPoint y: 138, distance: 129.1
click at [266, 138] on page-view-layout "Transactions 1 Total Money out Money in Outstanding $375.00 USD Paid $0.00 USD …" at bounding box center [263, 127] width 420 height 179
type input "$10.00"
click at [339, 261] on button "Confirm" at bounding box center [343, 263] width 29 height 10
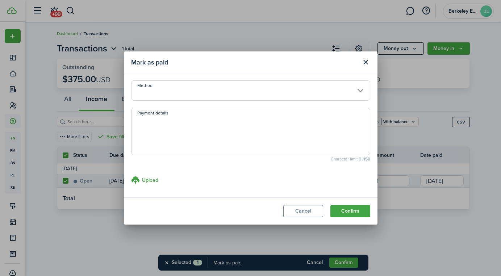
click at [241, 91] on input "Method" at bounding box center [250, 90] width 239 height 20
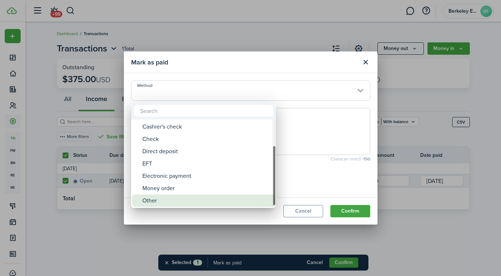
click at [218, 201] on div "Other" at bounding box center [206, 201] width 128 height 12
type input "Other"
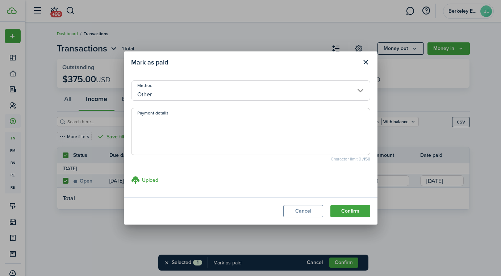
click at [223, 139] on textarea "Payment details" at bounding box center [251, 133] width 238 height 35
paste textarea "Credit for online and on-time payment of Sep invoice"
type textarea "Credit for online and on-time payment of Sep invoice"
click at [337, 210] on button "Confirm" at bounding box center [350, 211] width 40 height 12
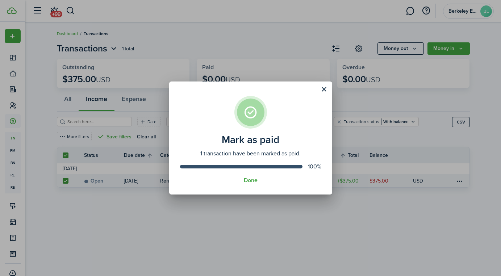
click at [249, 184] on assembled-view "Mark as paid 1 transaction have been marked as paid. 100% Done" at bounding box center [250, 138] width 163 height 113
click at [252, 178] on button "Done" at bounding box center [251, 180] width 14 height 7
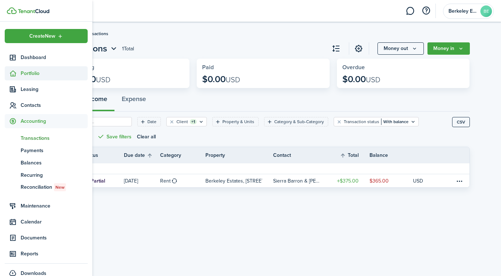
click at [17, 75] on sidebar-link-icon at bounding box center [13, 74] width 16 height 8
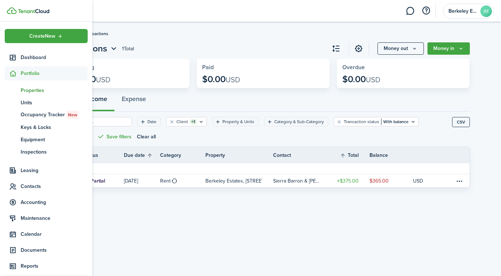
click at [25, 89] on span "Properties" at bounding box center [54, 91] width 67 height 8
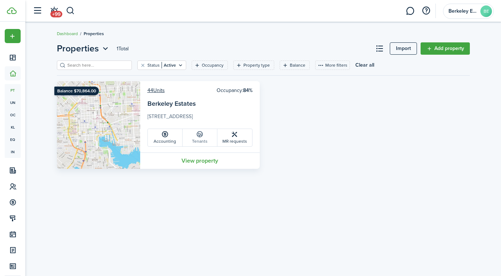
click at [194, 133] on link "Tenants" at bounding box center [200, 137] width 35 height 17
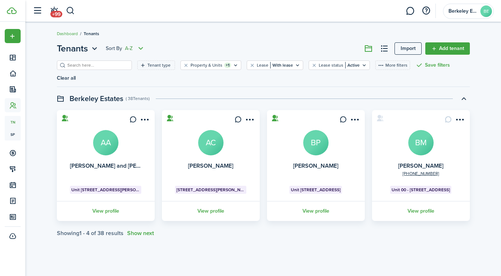
click at [143, 45] on icon "Open menu" at bounding box center [140, 48] width 9 height 9
click at [126, 80] on button "Z-A" at bounding box center [113, 75] width 63 height 12
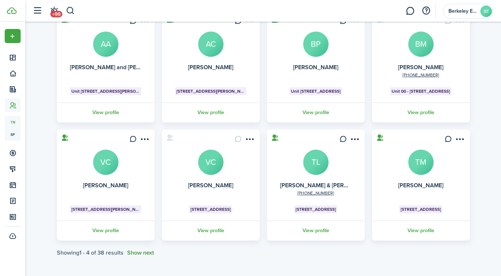
scroll to position [98, 0]
click at [146, 252] on button "Show next" at bounding box center [140, 253] width 27 height 7
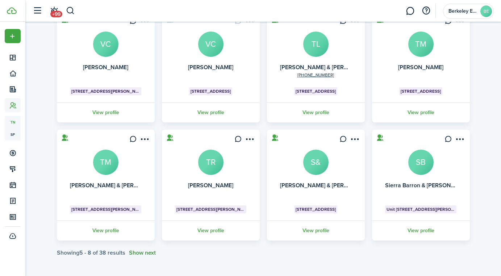
scroll to position [216, 0]
click at [146, 252] on button "Show next" at bounding box center [142, 253] width 27 height 7
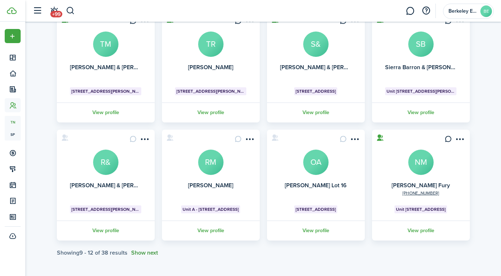
scroll to position [345, 0]
click at [97, 157] on avatar-text "R&" at bounding box center [105, 162] width 25 height 25
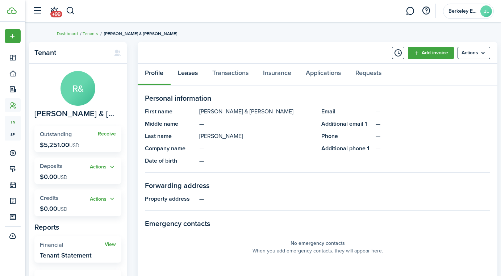
click at [192, 74] on link "Leases" at bounding box center [188, 75] width 34 height 22
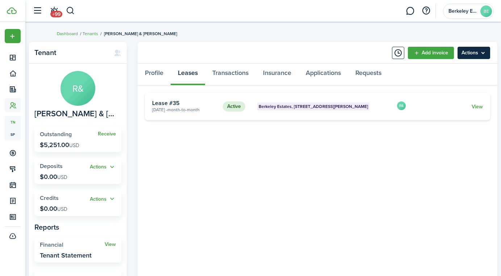
click at [480, 51] on menu-btn "Actions" at bounding box center [474, 53] width 33 height 12
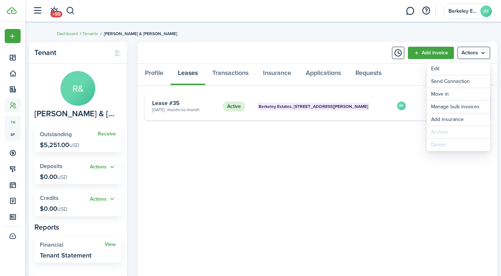
click at [364, 175] on tenant-view-lease "Active Berkeley Estates, [STREET_ADDRESS][PERSON_NAME] [DATE] - Month-to-month …" at bounding box center [317, 195] width 345 height 204
click at [473, 105] on link "View" at bounding box center [477, 107] width 11 height 8
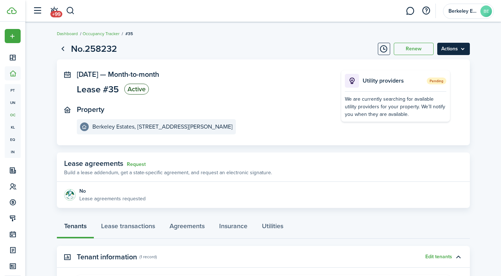
click at [460, 47] on menu-btn "Actions" at bounding box center [453, 49] width 33 height 12
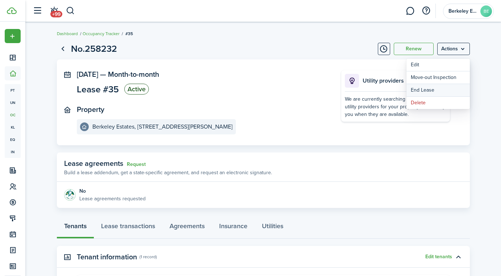
click at [418, 89] on link "End Lease" at bounding box center [438, 90] width 63 height 12
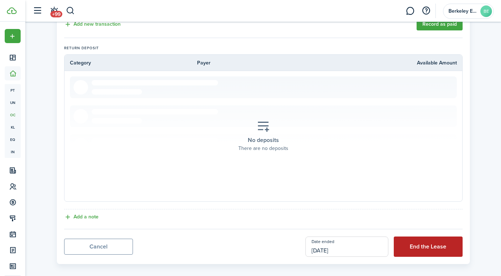
scroll to position [416, 0]
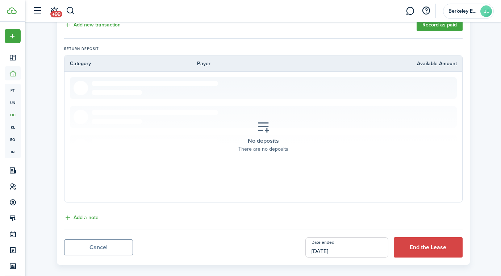
click at [376, 243] on input "[DATE]" at bounding box center [346, 247] width 83 height 20
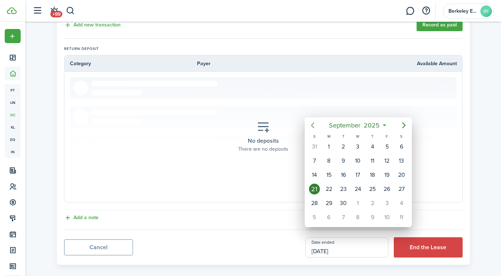
click at [315, 122] on icon "Previous page" at bounding box center [312, 125] width 9 height 9
click at [314, 221] on div "31" at bounding box center [314, 217] width 11 height 11
type input "[DATE]"
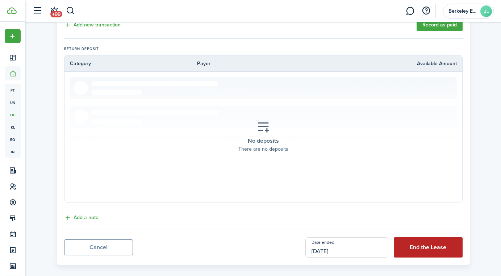
click at [402, 237] on button "End the Lease" at bounding box center [428, 247] width 69 height 20
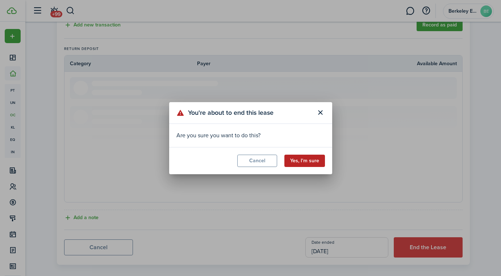
click at [314, 162] on button "Yes, I'm sure" at bounding box center [304, 161] width 41 height 12
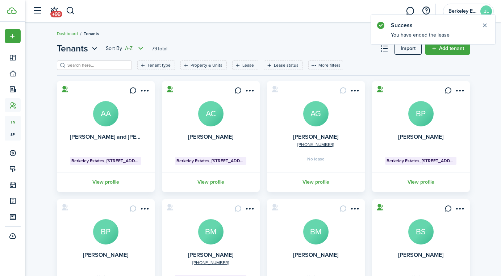
click at [142, 50] on icon "Open menu" at bounding box center [140, 48] width 9 height 9
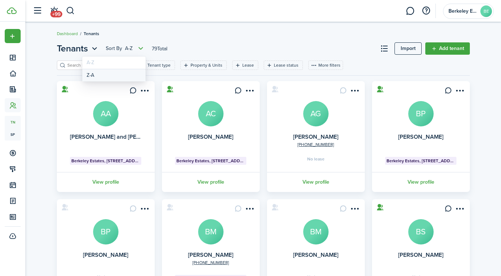
click at [129, 74] on button "Z-A" at bounding box center [113, 75] width 63 height 12
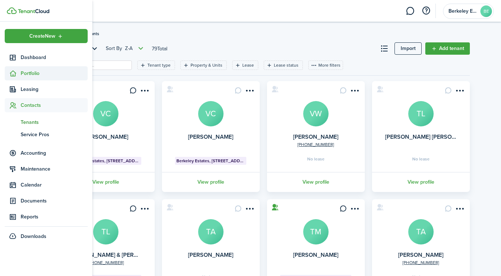
click at [16, 71] on icon at bounding box center [13, 73] width 8 height 7
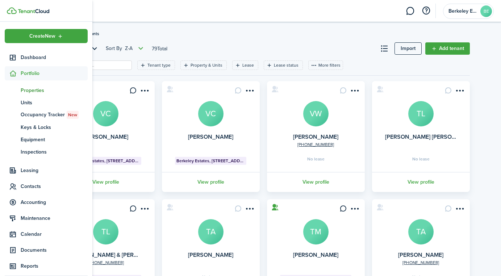
click at [27, 88] on span "Properties" at bounding box center [54, 91] width 67 height 8
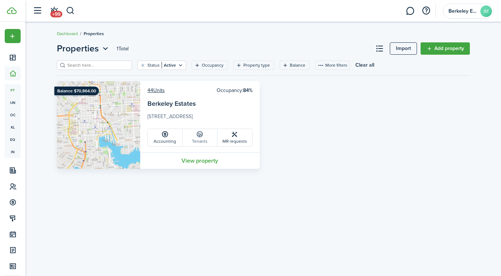
click at [196, 133] on icon at bounding box center [200, 134] width 8 height 7
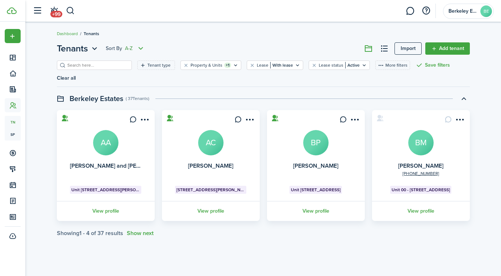
click at [143, 46] on icon "Open menu" at bounding box center [140, 48] width 9 height 9
click at [134, 78] on button "Z-A" at bounding box center [113, 75] width 63 height 12
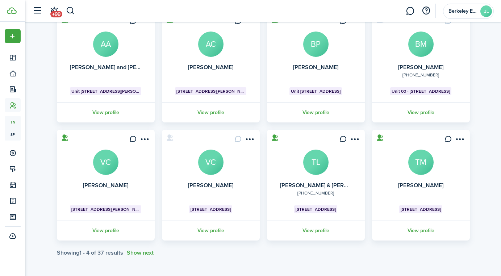
scroll to position [98, 0]
click at [151, 253] on button "Show next" at bounding box center [140, 253] width 27 height 7
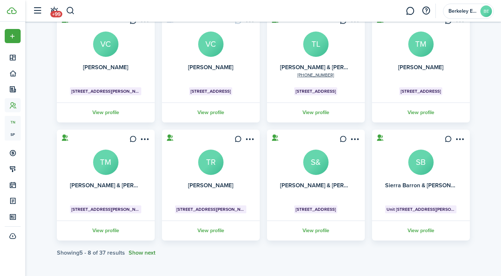
scroll to position [216, 0]
click at [153, 254] on button "Show next" at bounding box center [142, 253] width 27 height 7
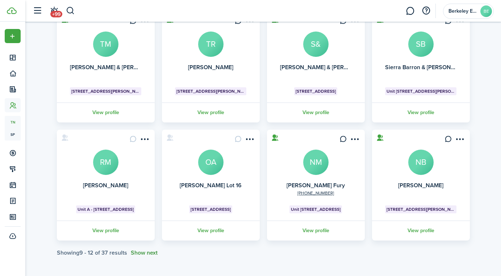
scroll to position [334, 0]
click at [111, 162] on avatar-text "RM" at bounding box center [105, 162] width 25 height 25
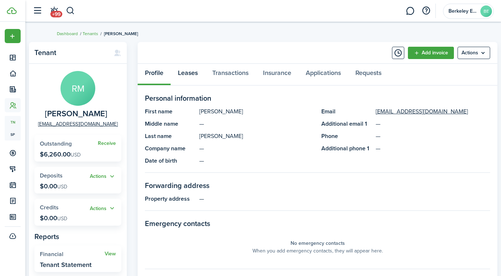
click at [193, 71] on link "Leases" at bounding box center [188, 75] width 34 height 22
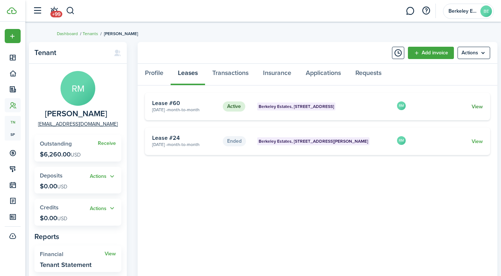
click at [480, 107] on link "View" at bounding box center [477, 107] width 11 height 8
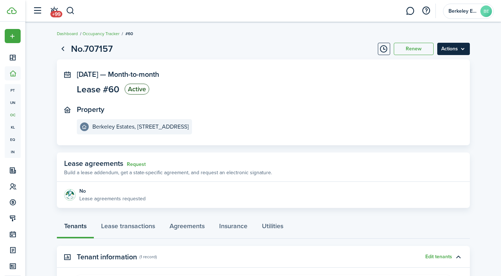
click at [462, 52] on menu-btn "Actions" at bounding box center [453, 49] width 33 height 12
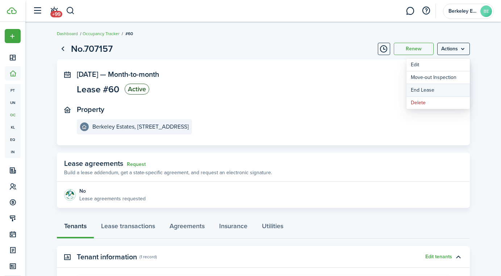
click at [420, 94] on link "End Lease" at bounding box center [438, 90] width 63 height 12
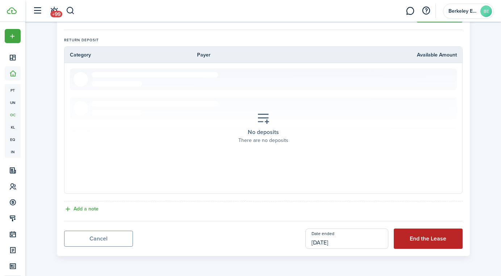
scroll to position [479, 0]
click at [412, 238] on button "End the Lease" at bounding box center [428, 239] width 69 height 20
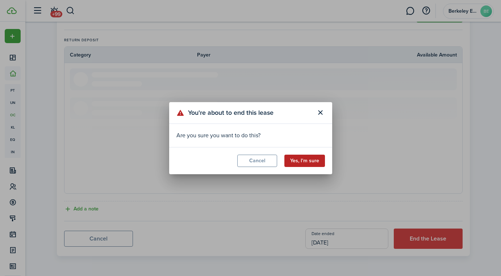
click at [295, 159] on button "Yes, I'm sure" at bounding box center [304, 161] width 41 height 12
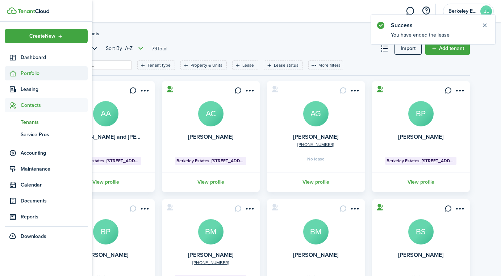
click at [19, 72] on sidebar-link-icon at bounding box center [13, 74] width 16 height 8
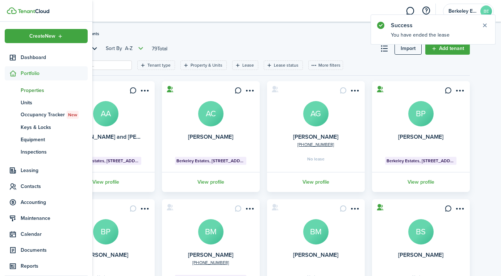
click at [24, 90] on span "Properties" at bounding box center [54, 91] width 67 height 8
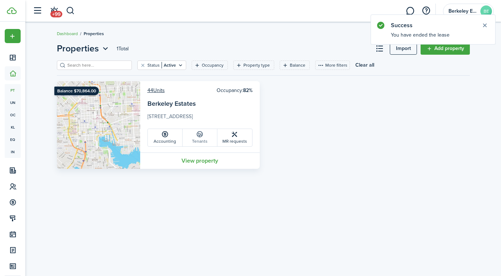
click at [204, 138] on link "Tenants" at bounding box center [200, 137] width 35 height 17
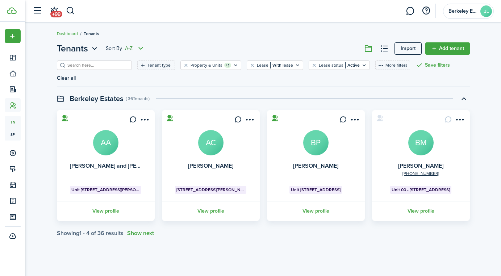
click at [140, 49] on icon "Open menu" at bounding box center [140, 48] width 9 height 9
click at [133, 71] on button "Z-A" at bounding box center [113, 75] width 63 height 12
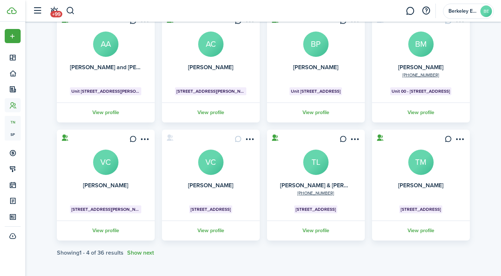
scroll to position [98, 0]
click at [149, 254] on button "Show next" at bounding box center [140, 253] width 27 height 7
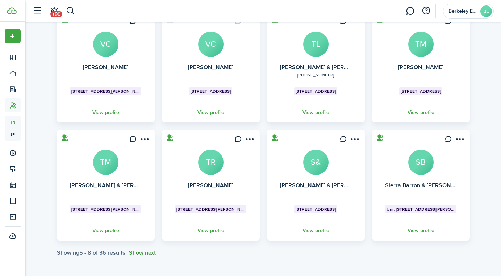
scroll to position [216, 0]
click at [149, 254] on button "Show next" at bounding box center [142, 253] width 27 height 7
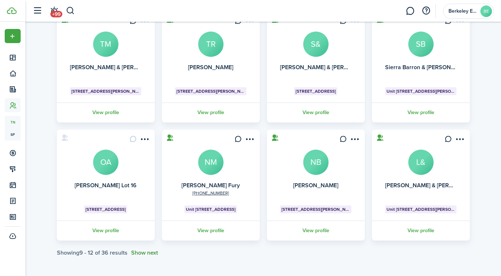
scroll to position [334, 0]
click at [106, 164] on avatar-text "OA" at bounding box center [105, 162] width 25 height 25
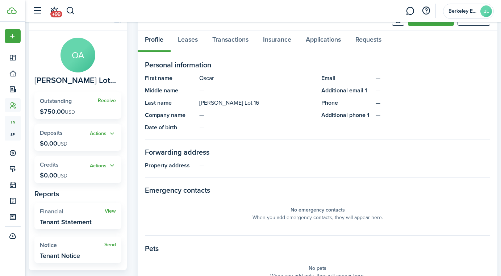
scroll to position [47, 0]
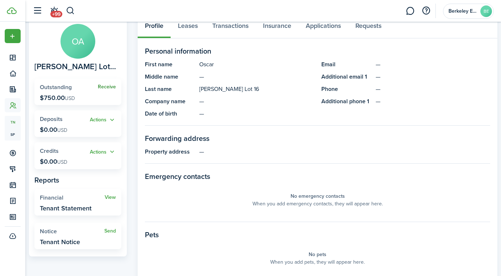
click at [109, 87] on link "Receive" at bounding box center [107, 87] width 18 height 6
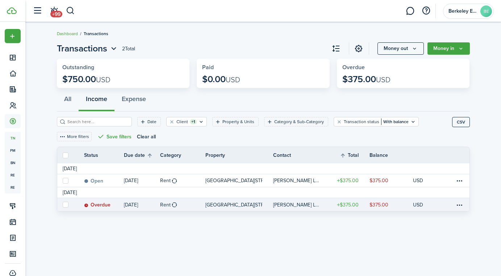
click at [68, 203] on label at bounding box center [66, 205] width 6 height 6
click at [63, 205] on input "checkbox" at bounding box center [62, 205] width 0 height 0
checkbox input "true"
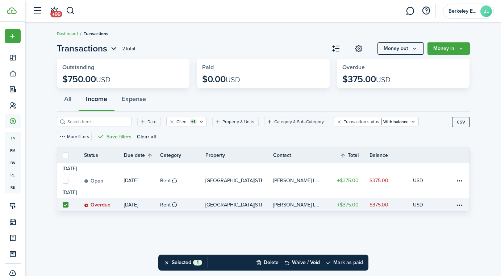
click at [341, 263] on button "Mark as paid" at bounding box center [344, 263] width 38 height 16
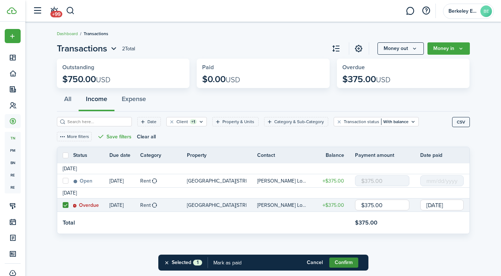
click at [340, 262] on button "Confirm" at bounding box center [343, 263] width 29 height 10
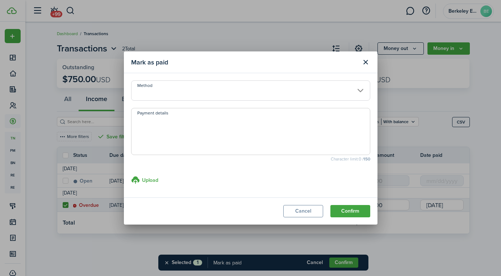
click at [217, 96] on input "Method" at bounding box center [250, 90] width 239 height 20
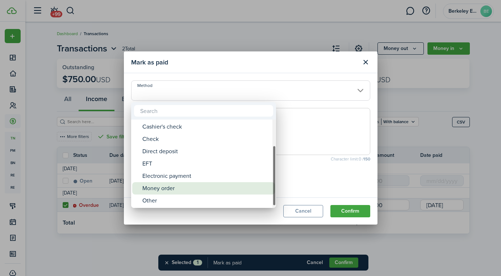
click at [190, 186] on div "Money order" at bounding box center [206, 188] width 128 height 12
type input "Money order"
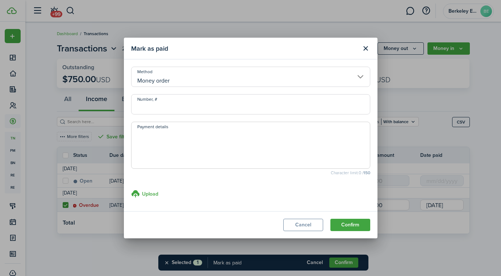
click at [190, 110] on input "Number, #" at bounding box center [250, 104] width 239 height 20
type input "22-104842135"
click at [358, 225] on button "Confirm" at bounding box center [350, 225] width 40 height 12
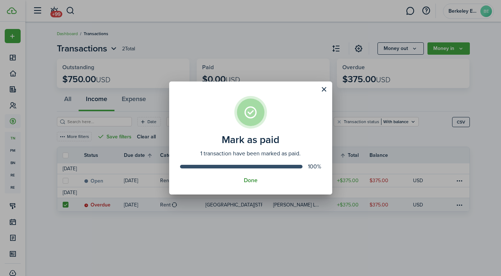
click at [250, 183] on button "Done" at bounding box center [251, 180] width 14 height 7
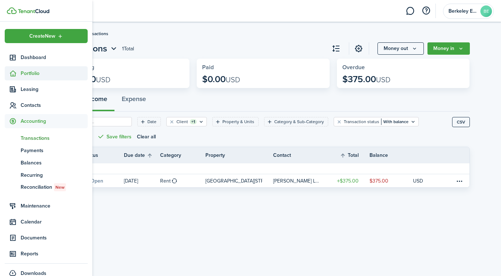
click at [17, 73] on sidebar-link-icon at bounding box center [13, 74] width 16 height 8
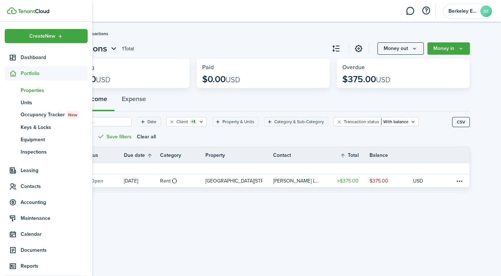
click at [26, 89] on span "Properties" at bounding box center [54, 91] width 67 height 8
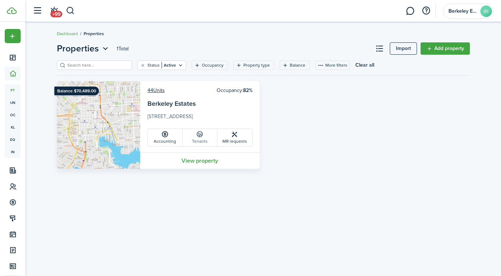
click at [193, 135] on link "Tenants" at bounding box center [200, 137] width 35 height 17
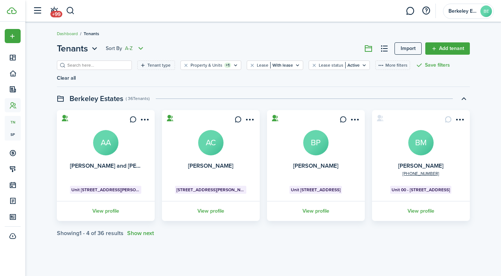
click at [139, 51] on icon "Open menu" at bounding box center [140, 48] width 9 height 9
click at [134, 74] on button "Z-A" at bounding box center [113, 75] width 63 height 12
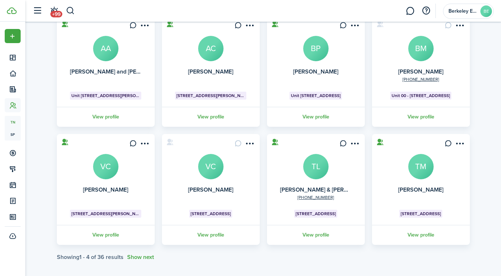
scroll to position [94, 0]
click at [152, 257] on button "Show next" at bounding box center [140, 257] width 27 height 7
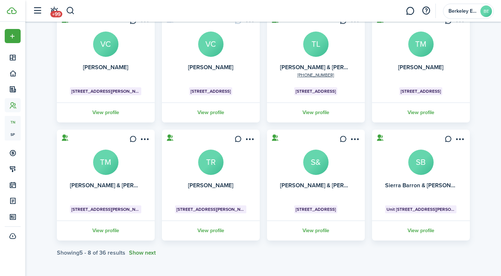
scroll to position [216, 0]
click at [150, 251] on button "Show next" at bounding box center [142, 253] width 27 height 7
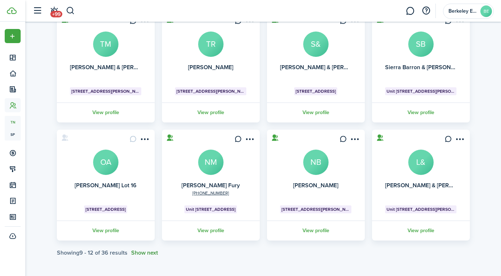
scroll to position [334, 0]
click at [211, 167] on avatar-text "NM" at bounding box center [210, 162] width 25 height 25
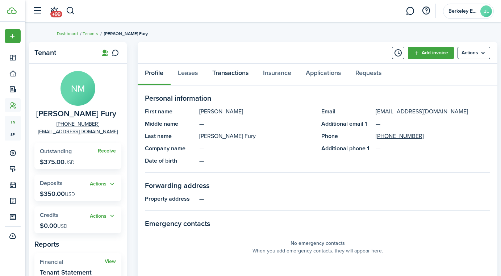
click at [229, 72] on link "Transactions" at bounding box center [230, 75] width 51 height 22
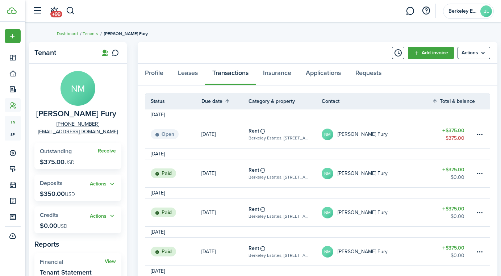
click at [377, 169] on table-profile-info "NM [PERSON_NAME] Fury" at bounding box center [355, 174] width 66 height 12
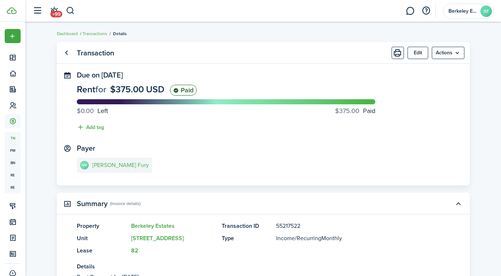
click at [129, 169] on link "NM [PERSON_NAME] Fury" at bounding box center [114, 165] width 75 height 15
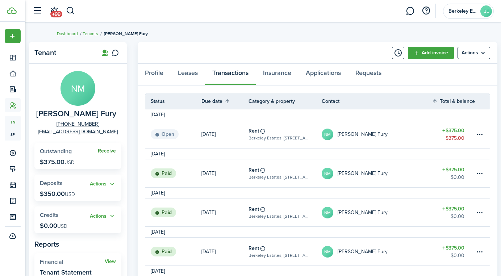
click at [107, 152] on link "Receive" at bounding box center [107, 151] width 18 height 6
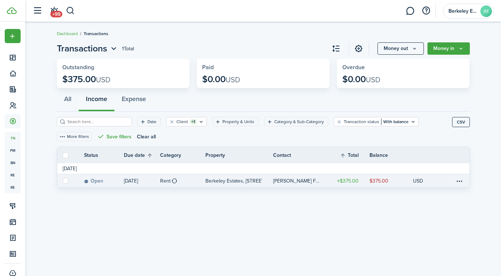
click at [65, 180] on label at bounding box center [66, 181] width 6 height 6
click at [63, 181] on input "checkbox" at bounding box center [62, 181] width 0 height 0
checkbox input "true"
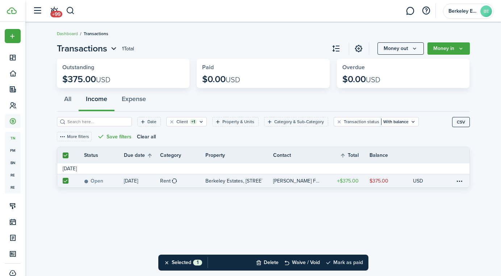
click at [342, 259] on button "Mark as paid" at bounding box center [344, 263] width 38 height 16
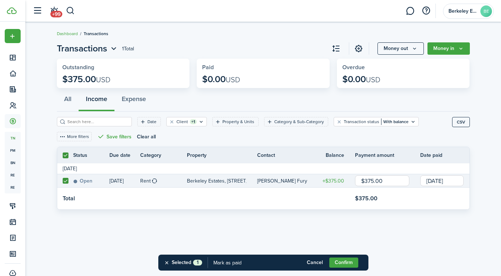
drag, startPoint x: 386, startPoint y: 183, endPoint x: 321, endPoint y: 147, distance: 73.1
click at [325, 153] on invoice-list-table "Status Due date Category Property Contact Balance Payment amount Date paid [DAT…" at bounding box center [263, 178] width 413 height 63
type input "$10.00"
click at [342, 262] on button "Confirm" at bounding box center [343, 263] width 29 height 10
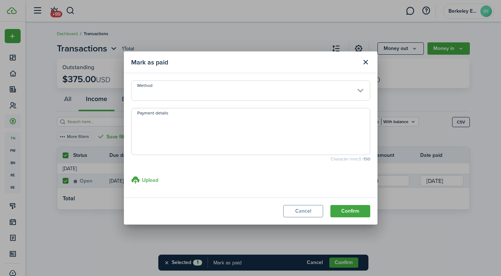
click at [230, 93] on input "Method" at bounding box center [250, 90] width 239 height 20
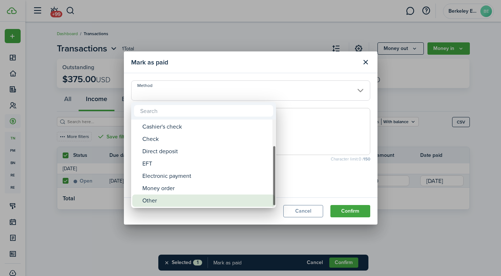
click at [213, 203] on div "Other" at bounding box center [206, 201] width 128 height 12
type input "Other"
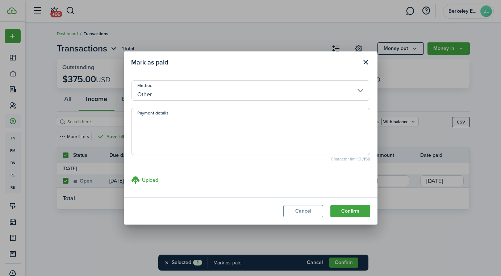
click at [226, 138] on textarea "Payment details" at bounding box center [251, 133] width 238 height 35
paste textarea "Credit for online and on-time payment of Sep invoice"
type textarea "Credit for online and on-time payment of Sep invoice"
click at [355, 209] on button "Confirm" at bounding box center [350, 211] width 40 height 12
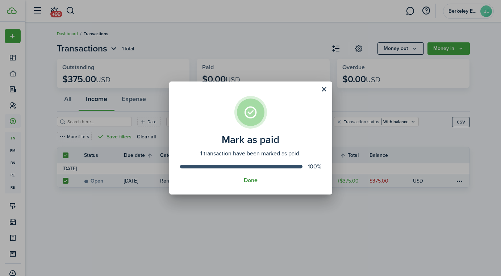
click at [254, 182] on button "Done" at bounding box center [251, 180] width 14 height 7
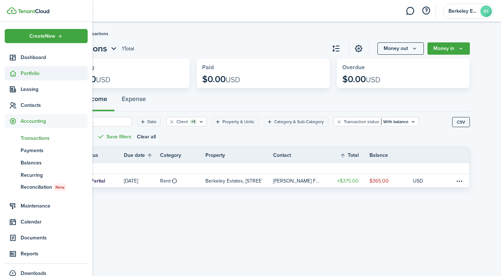
click at [18, 73] on sidebar-link-icon at bounding box center [13, 74] width 16 height 8
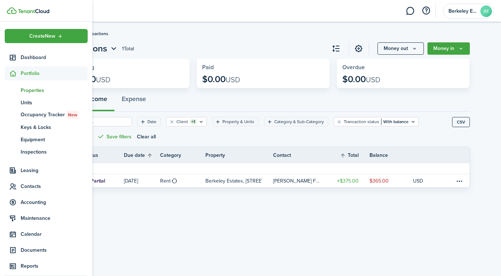
click at [32, 91] on span "Properties" at bounding box center [54, 91] width 67 height 8
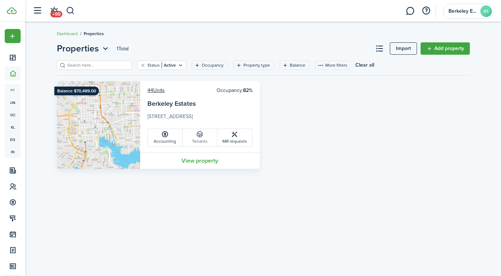
click at [204, 141] on link "Tenants" at bounding box center [200, 137] width 35 height 17
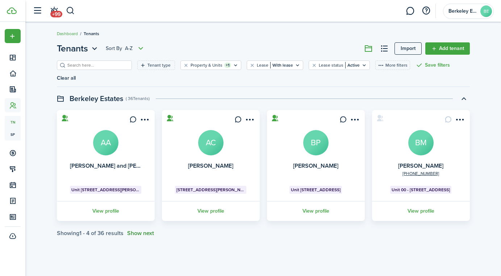
click at [138, 234] on button "Show next" at bounding box center [140, 233] width 27 height 7
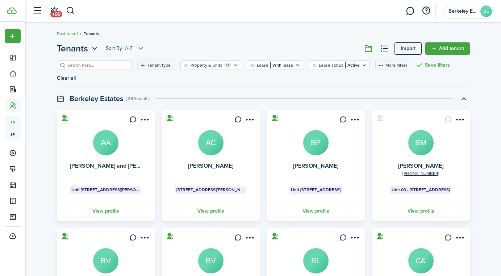
click at [139, 48] on icon "Open menu" at bounding box center [140, 48] width 9 height 9
click at [120, 77] on button "Z-A" at bounding box center [113, 75] width 63 height 12
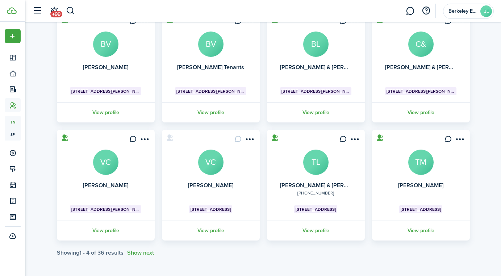
scroll to position [216, 0]
click at [145, 255] on button "Show next" at bounding box center [140, 253] width 27 height 7
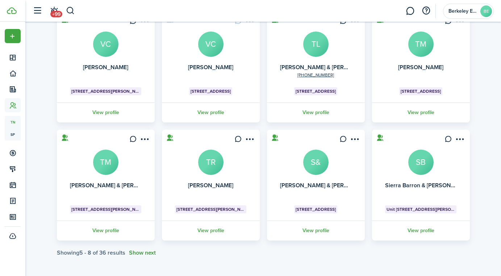
scroll to position [345, 0]
click at [150, 250] on button "Show next" at bounding box center [142, 253] width 27 height 7
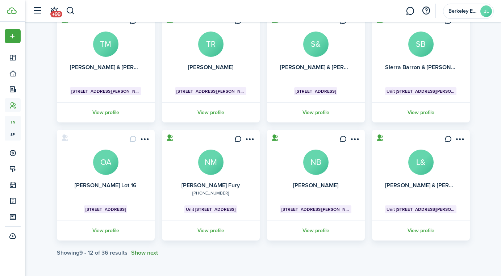
scroll to position [453, 0]
click at [318, 163] on avatar-text "NB" at bounding box center [315, 162] width 25 height 25
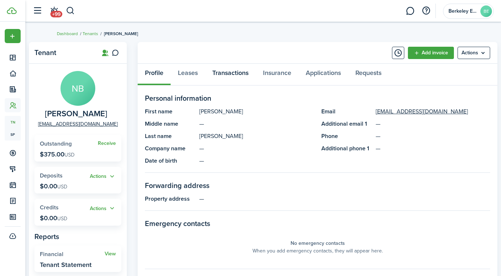
click at [229, 73] on link "Transactions" at bounding box center [230, 75] width 51 height 22
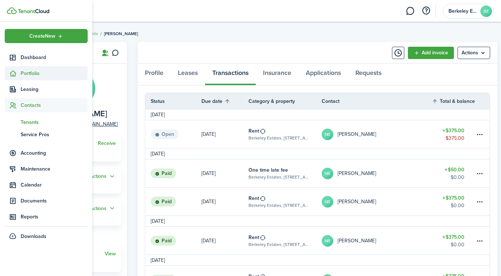
click at [21, 74] on span "Portfolio" at bounding box center [54, 74] width 67 height 8
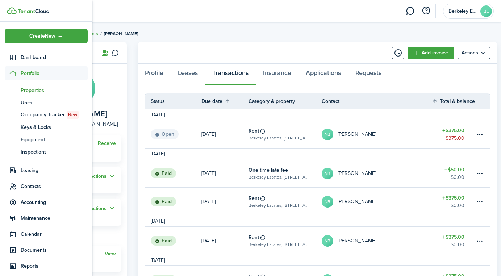
click at [30, 90] on span "Properties" at bounding box center [54, 91] width 67 height 8
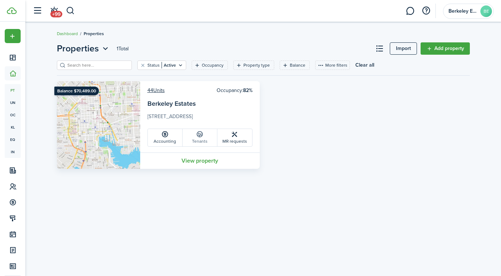
click at [206, 136] on link "Tenants" at bounding box center [200, 137] width 35 height 17
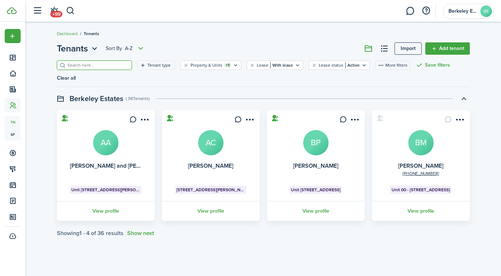
click at [114, 63] on input "search" at bounding box center [98, 65] width 64 height 7
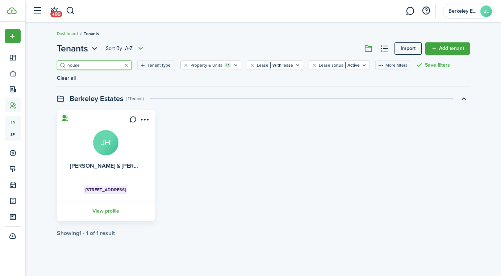
type input "house"
click at [111, 137] on avatar-text "JH" at bounding box center [105, 142] width 25 height 25
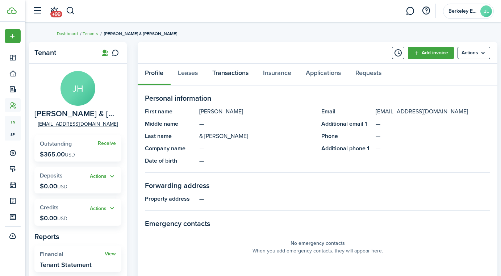
click at [225, 75] on link "Transactions" at bounding box center [230, 75] width 51 height 22
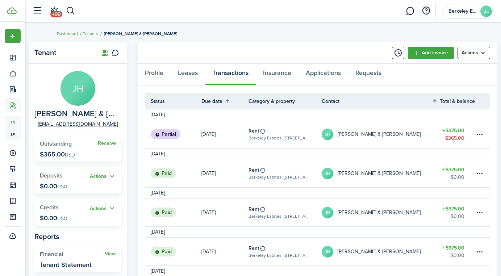
click at [358, 172] on table-profile-info-text "[PERSON_NAME] & [PERSON_NAME]" at bounding box center [379, 174] width 83 height 6
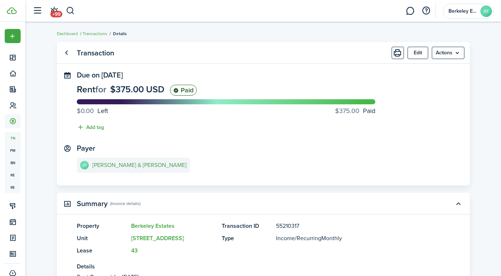
click at [140, 168] on e-details-info-title "[PERSON_NAME] & [PERSON_NAME]" at bounding box center [139, 165] width 94 height 7
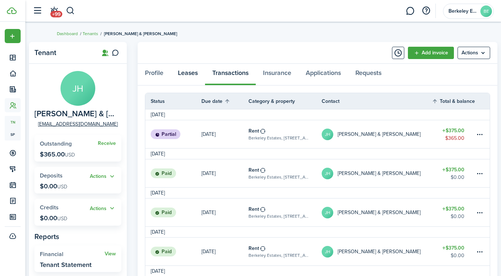
click at [190, 80] on link "Leases" at bounding box center [188, 75] width 34 height 22
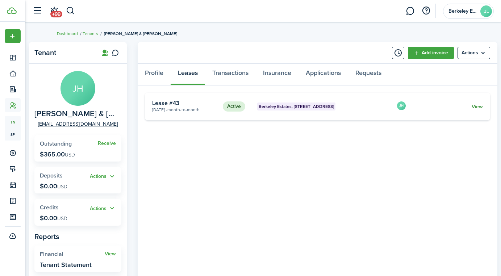
click at [472, 105] on link "View" at bounding box center [477, 107] width 11 height 8
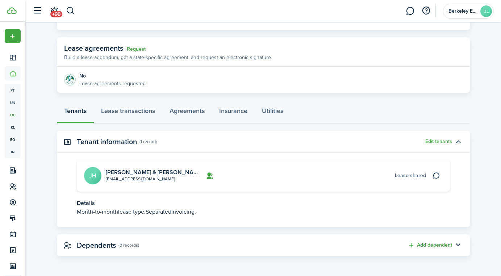
scroll to position [114, 0]
click at [138, 110] on link "Lease transactions" at bounding box center [128, 114] width 68 height 22
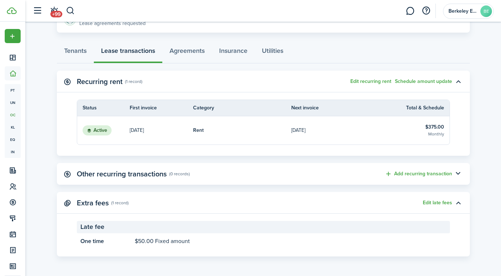
scroll to position [175, 0]
click at [443, 202] on button "Edit late fees" at bounding box center [437, 203] width 29 height 6
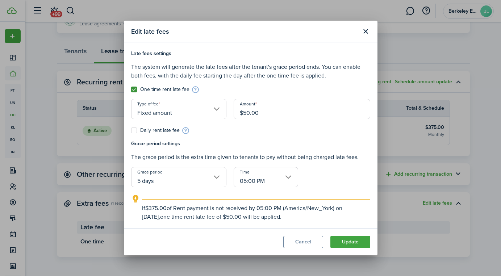
click at [288, 176] on input "05:00 PM" at bounding box center [266, 177] width 64 height 20
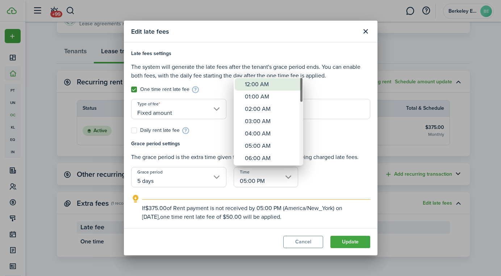
click at [262, 83] on div "12:00 AM" at bounding box center [271, 84] width 53 height 12
type input "12:00 AM"
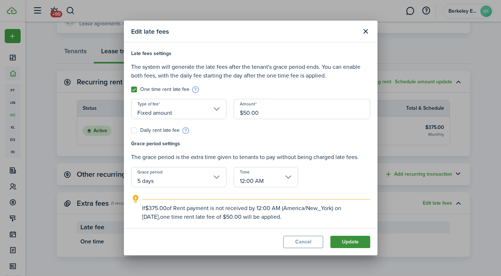
click at [355, 240] on button "Update" at bounding box center [350, 242] width 40 height 12
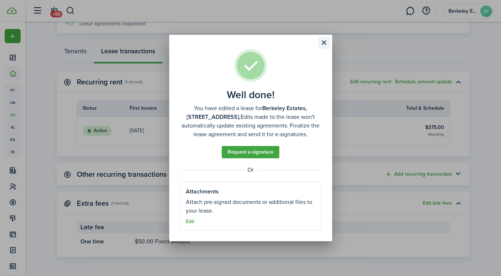
click at [325, 42] on button "Close modal" at bounding box center [324, 43] width 12 height 12
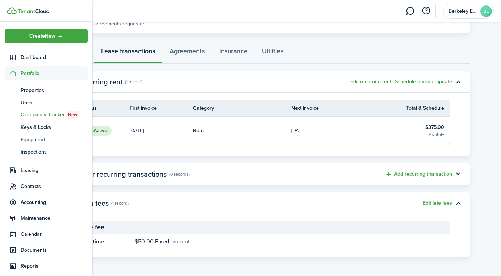
click at [12, 74] on icon at bounding box center [13, 73] width 8 height 7
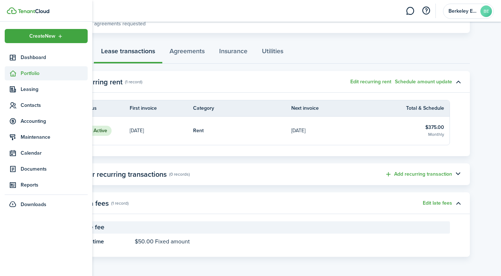
click at [33, 71] on span "Portfolio" at bounding box center [54, 74] width 67 height 8
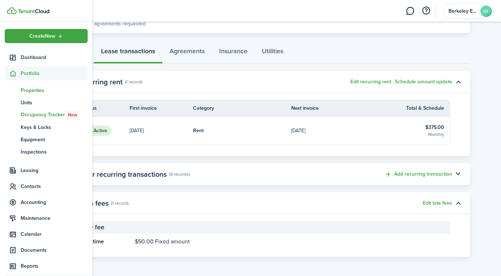
click at [33, 89] on span "Properties" at bounding box center [54, 91] width 67 height 8
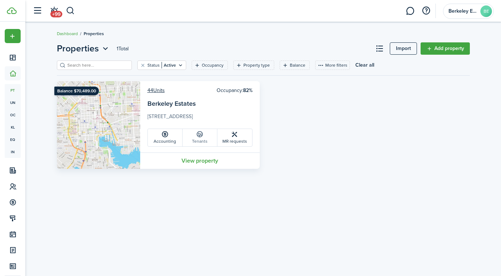
click at [200, 138] on icon at bounding box center [200, 134] width 8 height 7
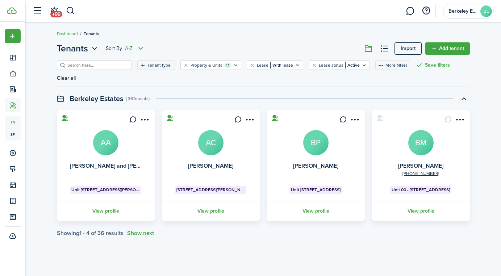
click at [143, 50] on icon "Open menu" at bounding box center [140, 48] width 9 height 9
click at [127, 76] on button "Z-A" at bounding box center [113, 75] width 63 height 12
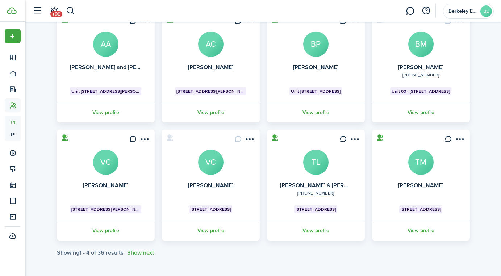
scroll to position [98, 0]
click at [135, 252] on button "Show next" at bounding box center [140, 253] width 27 height 7
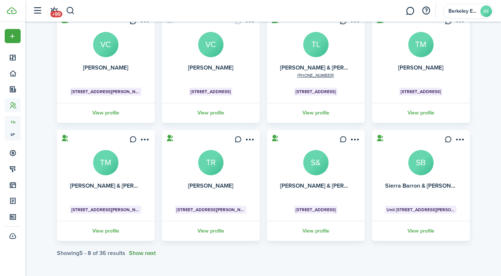
click at [141, 253] on button "Show next" at bounding box center [142, 253] width 27 height 7
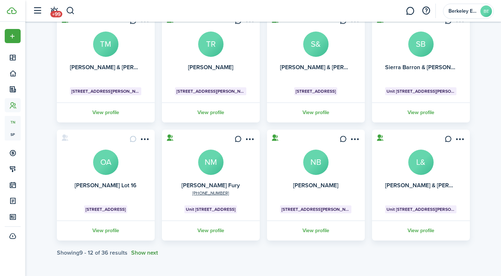
scroll to position [334, 0]
click at [423, 164] on avatar-text "L&" at bounding box center [420, 162] width 25 height 25
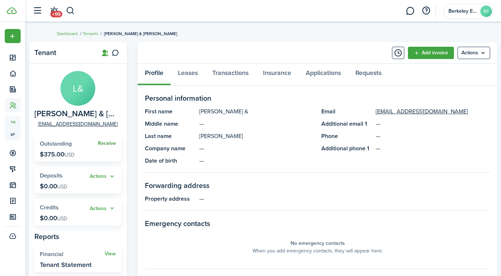
click at [110, 141] on link "Receive" at bounding box center [107, 144] width 18 height 6
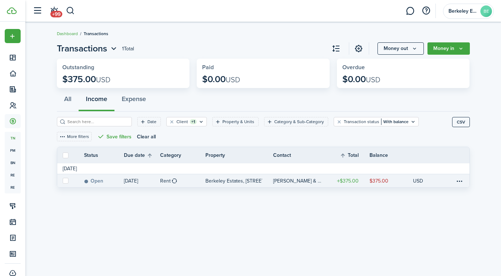
click at [63, 182] on label at bounding box center [66, 181] width 6 height 6
click at [63, 181] on input "checkbox" at bounding box center [62, 181] width 0 height 0
checkbox input "true"
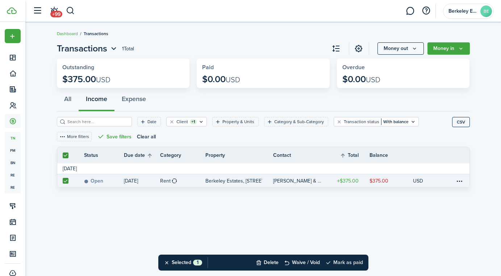
click at [352, 259] on button "Mark as paid" at bounding box center [344, 263] width 38 height 16
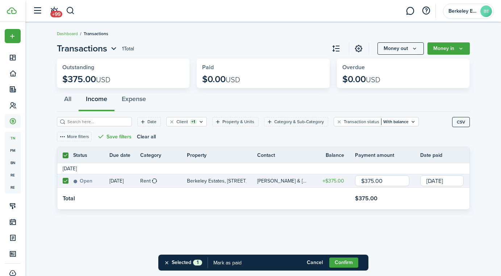
drag, startPoint x: 392, startPoint y: 183, endPoint x: 318, endPoint y: 83, distance: 124.4
click at [318, 83] on page-view-layout "Transactions 1 Total Money out Money in Outstanding $375.00 USD Paid $0.00 USD …" at bounding box center [263, 127] width 420 height 179
type input "$10.00"
click at [337, 262] on button "Confirm" at bounding box center [343, 263] width 29 height 10
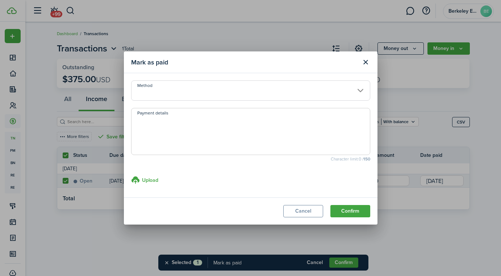
click at [284, 91] on input "Method" at bounding box center [250, 90] width 239 height 20
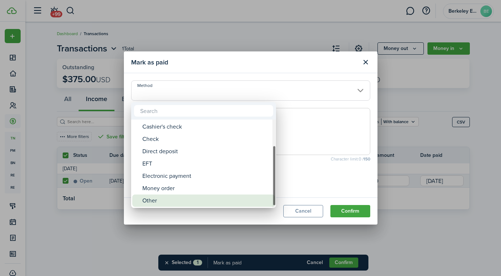
click at [194, 201] on div "Other" at bounding box center [206, 201] width 128 height 12
type input "Other"
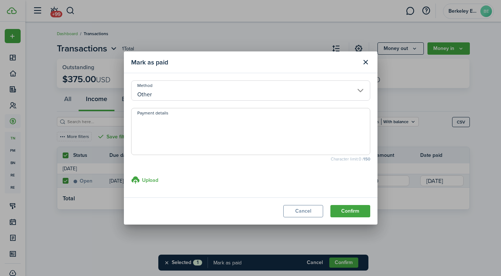
click at [203, 140] on textarea "Payment details" at bounding box center [251, 133] width 238 height 35
paste textarea "Credit for online and on-time payment of Sep invoice"
type textarea "Credit for online and on-time payment of Sep invoice"
click at [338, 212] on button "Confirm" at bounding box center [350, 211] width 40 height 12
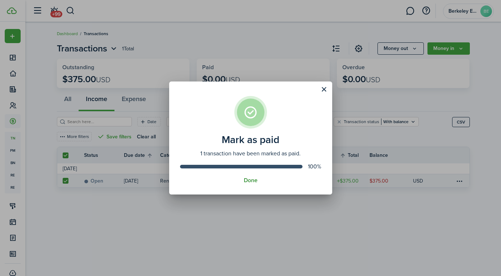
click at [255, 177] on button "Done" at bounding box center [251, 180] width 14 height 7
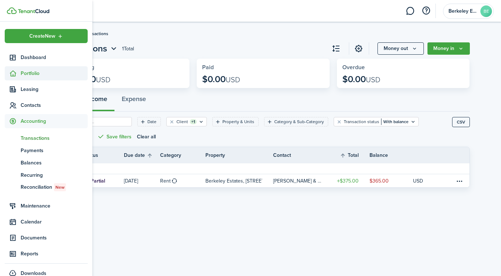
click at [19, 72] on sidebar-link-icon at bounding box center [13, 74] width 16 height 8
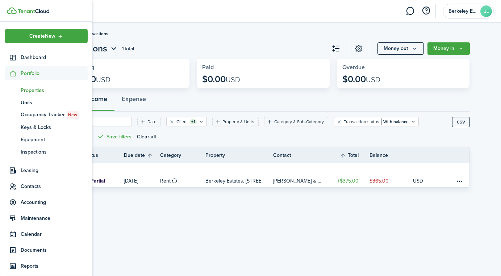
click at [30, 92] on span "Properties" at bounding box center [54, 91] width 67 height 8
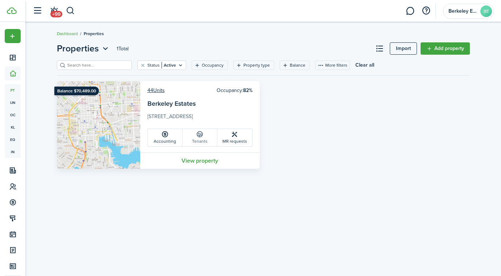
click at [209, 133] on link "Tenants" at bounding box center [200, 137] width 35 height 17
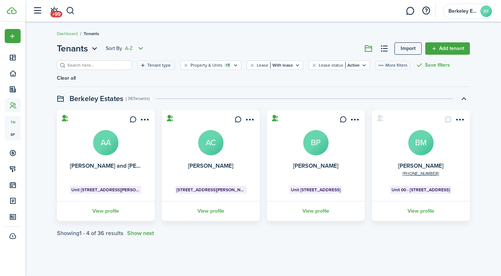
click at [143, 46] on icon "Open menu" at bounding box center [140, 48] width 9 height 9
click at [120, 77] on button "Z-A" at bounding box center [113, 75] width 63 height 12
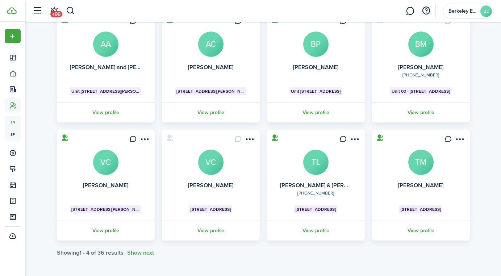
scroll to position [98, 0]
click at [141, 252] on button "Show next" at bounding box center [140, 253] width 27 height 7
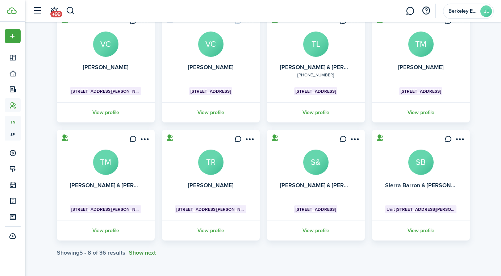
scroll to position [216, 0]
click at [148, 252] on button "Show next" at bounding box center [142, 253] width 27 height 7
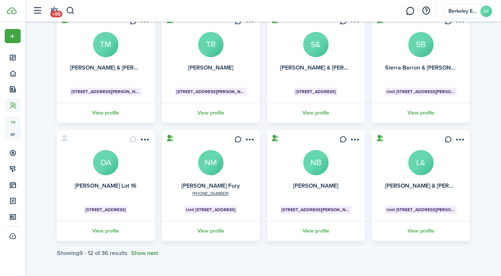
click at [141, 252] on button "Show next" at bounding box center [144, 253] width 27 height 7
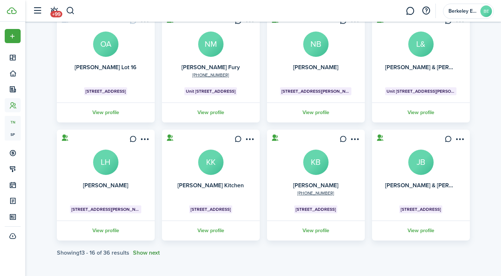
scroll to position [463, 0]
click at [109, 158] on avatar-text "LH" at bounding box center [105, 162] width 25 height 25
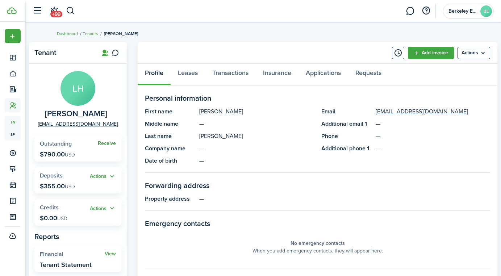
click at [107, 143] on link "Receive" at bounding box center [107, 144] width 18 height 6
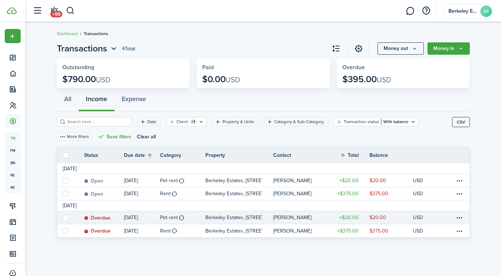
click at [67, 216] on label at bounding box center [66, 218] width 6 height 6
click at [63, 217] on input "checkbox" at bounding box center [62, 217] width 0 height 0
checkbox input "true"
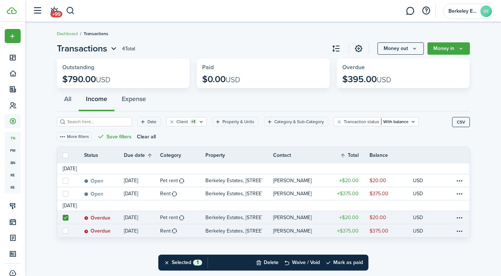
click at [67, 234] on link at bounding box center [65, 230] width 16 height 13
click at [63, 233] on label at bounding box center [66, 231] width 6 height 6
click at [63, 231] on input "checkbox" at bounding box center [62, 231] width 0 height 0
checkbox input "true"
click at [353, 265] on button "Mark as paid" at bounding box center [344, 263] width 38 height 16
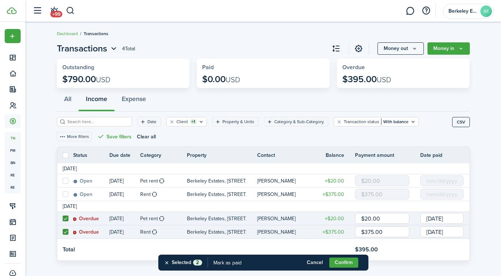
click at [440, 220] on input "[DATE]" at bounding box center [441, 218] width 43 height 11
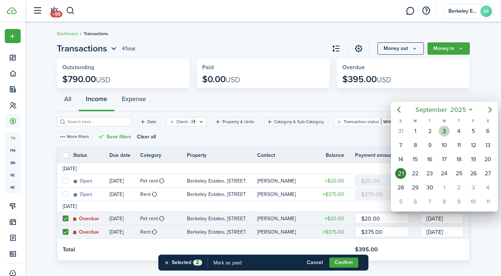
click at [449, 128] on div "3" at bounding box center [444, 131] width 11 height 11
type input "[DATE]"
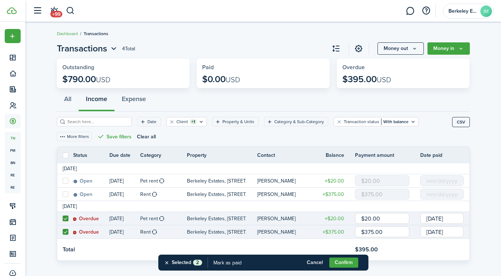
click at [453, 231] on input "[DATE]" at bounding box center [441, 231] width 43 height 11
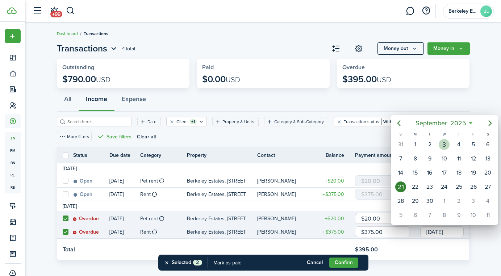
click at [443, 144] on div "3" at bounding box center [444, 144] width 11 height 11
type input "[DATE]"
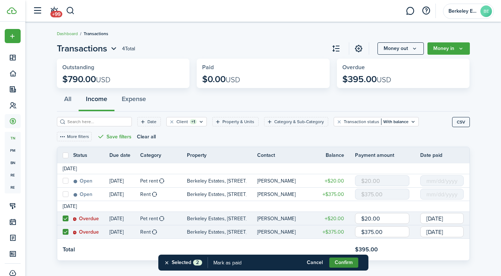
click at [343, 261] on button "Confirm" at bounding box center [343, 263] width 29 height 10
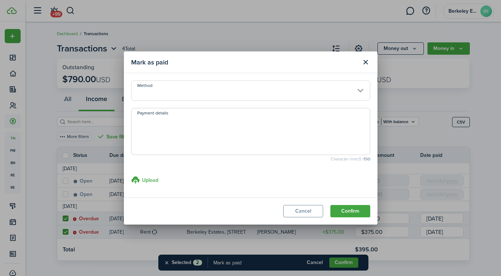
click at [283, 91] on input "Method" at bounding box center [250, 90] width 239 height 20
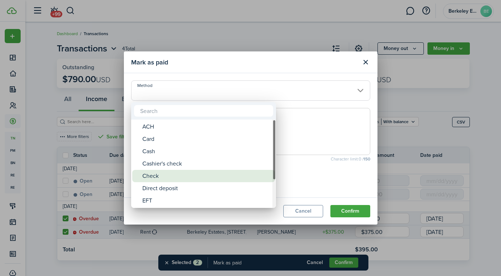
click at [216, 175] on div "Check" at bounding box center [206, 176] width 128 height 12
type input "Check"
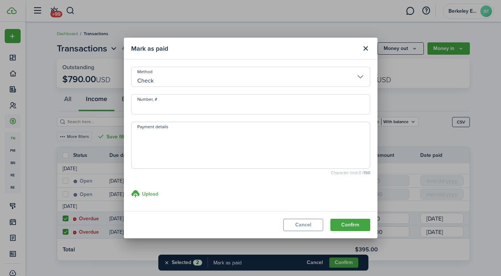
click at [196, 105] on input "Number, #" at bounding box center [250, 104] width 239 height 20
type input "720"
click at [354, 224] on button "Confirm" at bounding box center [350, 225] width 40 height 12
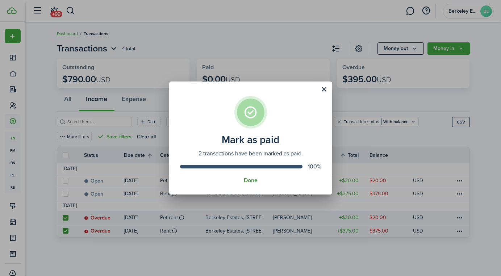
click at [253, 180] on button "Done" at bounding box center [251, 180] width 14 height 7
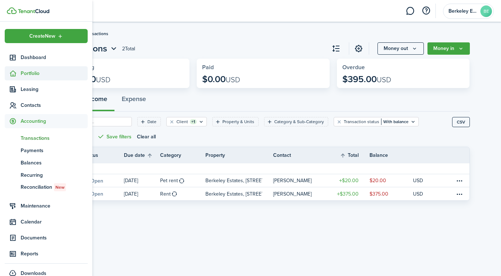
click at [18, 74] on sidebar-link-icon at bounding box center [13, 74] width 16 height 8
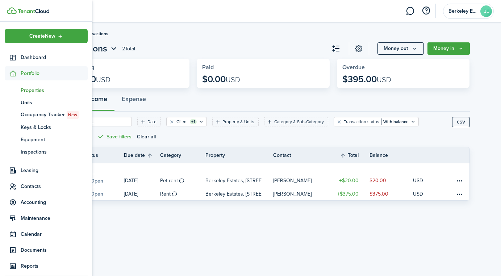
click at [34, 92] on span "Properties" at bounding box center [54, 91] width 67 height 8
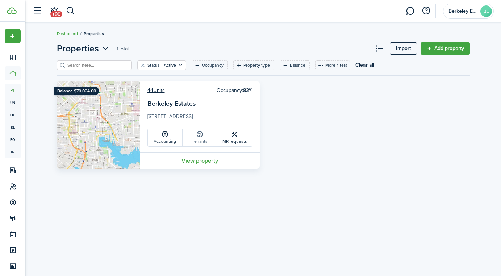
click at [198, 141] on link "Tenants" at bounding box center [200, 137] width 35 height 17
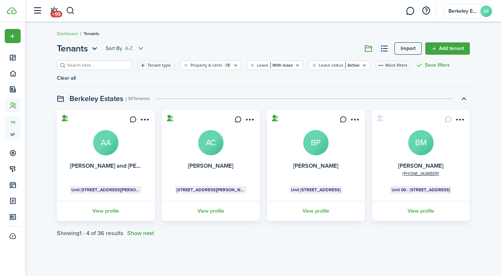
click at [145, 47] on icon "Open menu" at bounding box center [140, 48] width 9 height 9
click at [128, 76] on button "Z-A" at bounding box center [113, 75] width 63 height 12
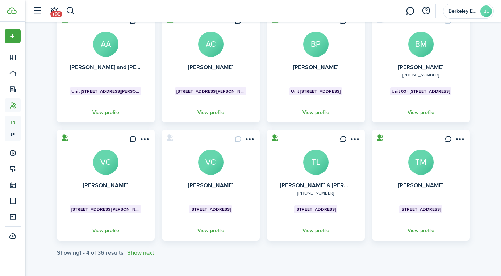
scroll to position [98, 0]
click at [146, 253] on button "Show next" at bounding box center [140, 253] width 27 height 7
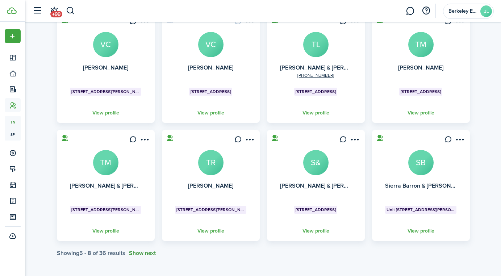
click at [148, 253] on button "Show next" at bounding box center [142, 253] width 27 height 7
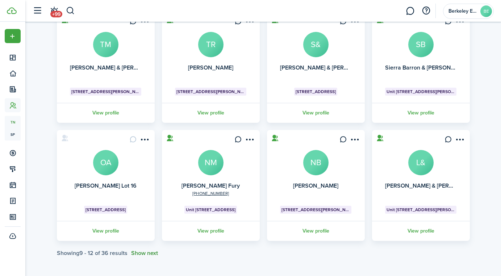
click at [154, 251] on button "Show next" at bounding box center [144, 253] width 27 height 7
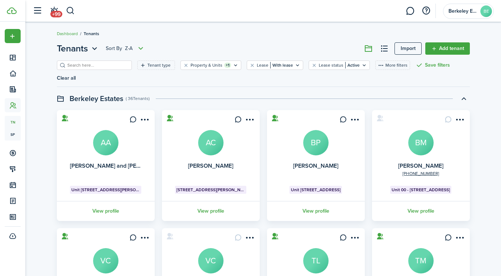
scroll to position [0, 0]
click at [96, 66] on input "search" at bounding box center [98, 65] width 64 height 7
type input "[PERSON_NAME]"
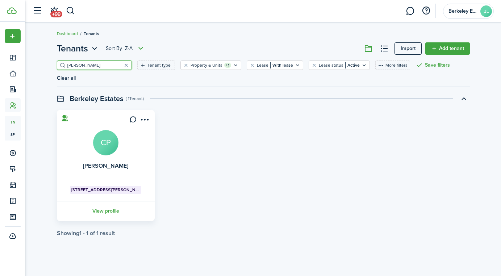
click at [104, 141] on avatar-text "CP" at bounding box center [105, 142] width 25 height 25
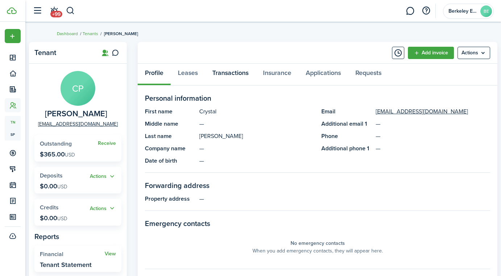
click at [229, 75] on link "Transactions" at bounding box center [230, 75] width 51 height 22
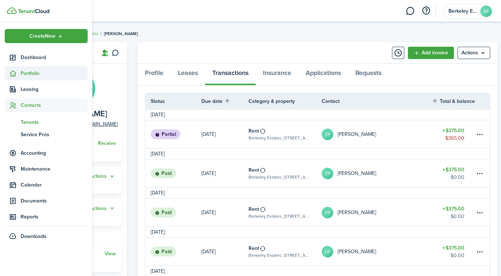
click at [15, 72] on icon at bounding box center [13, 73] width 8 height 7
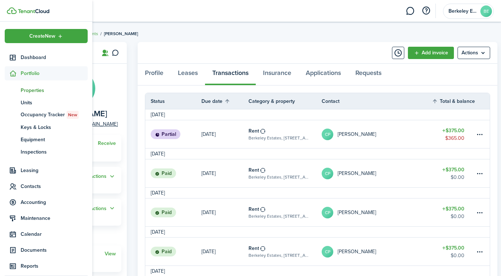
click at [30, 87] on span "Properties" at bounding box center [54, 91] width 67 height 8
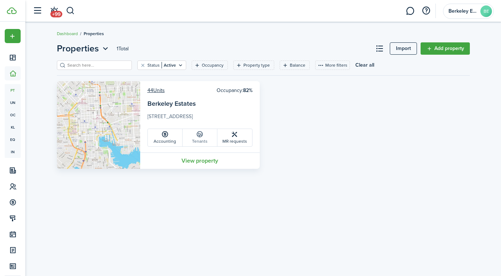
click at [194, 137] on link "Tenants" at bounding box center [200, 137] width 35 height 17
